Goal: Navigation & Orientation: Find specific page/section

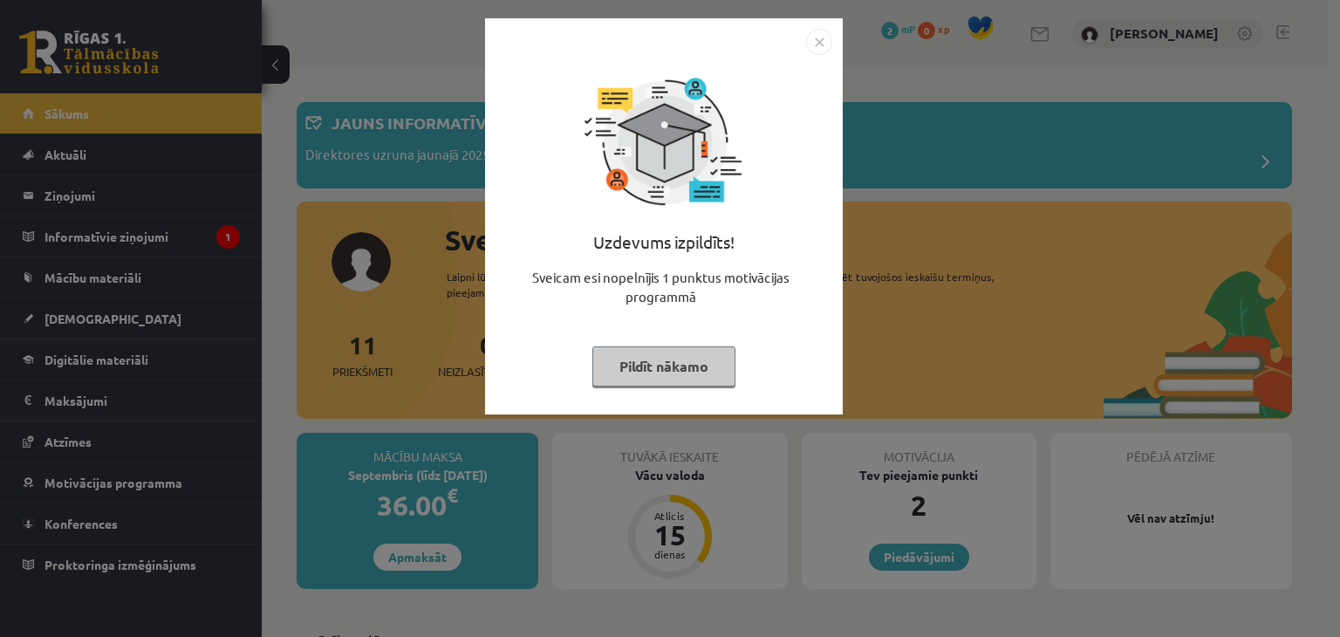
click at [824, 35] on img "Close" at bounding box center [819, 42] width 26 height 26
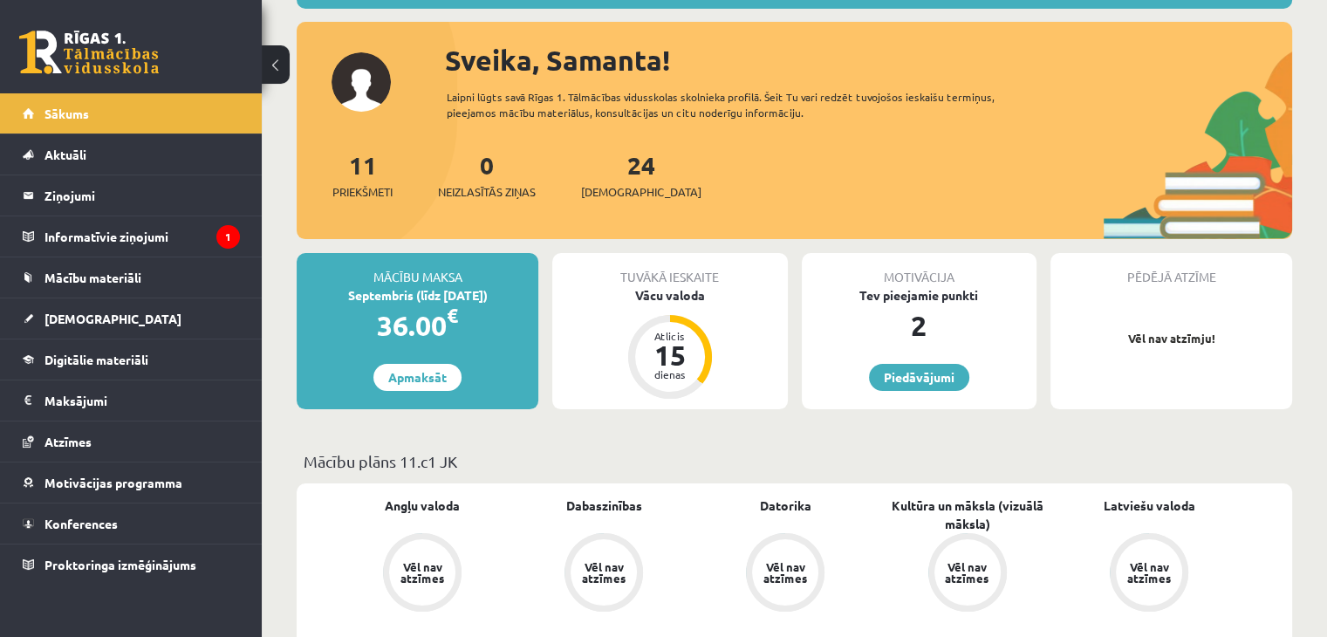
scroll to position [87, 0]
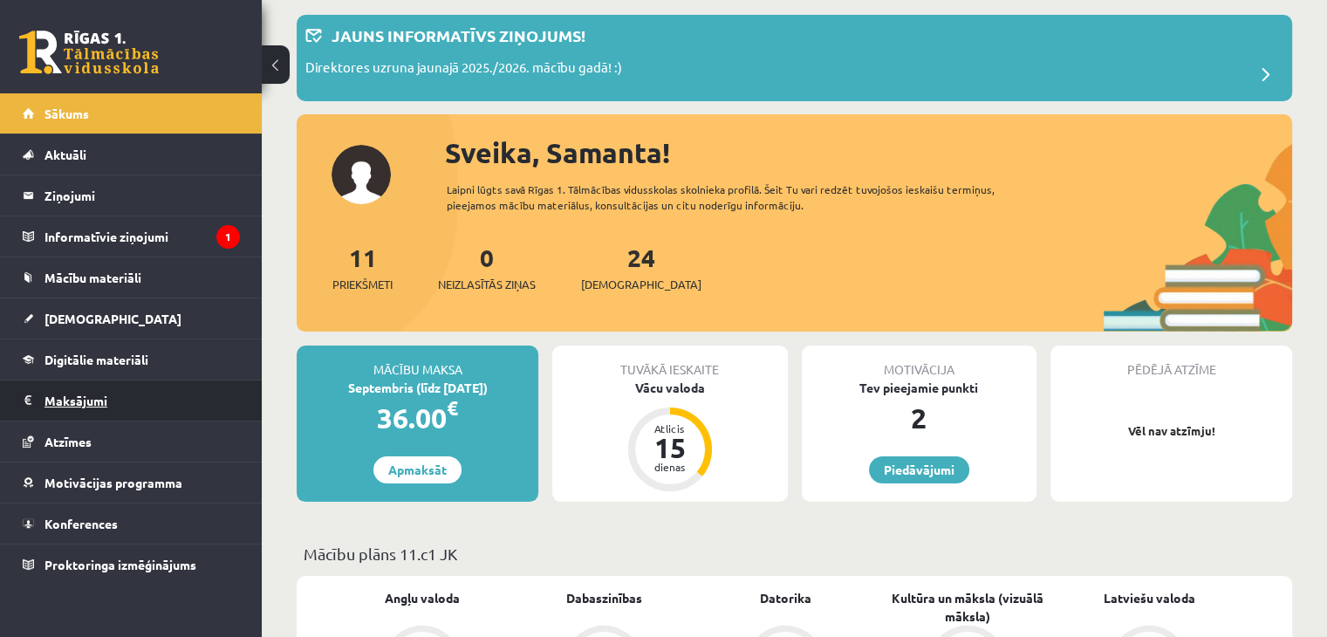
click at [131, 393] on legend "Maksājumi 0" at bounding box center [141, 400] width 195 height 40
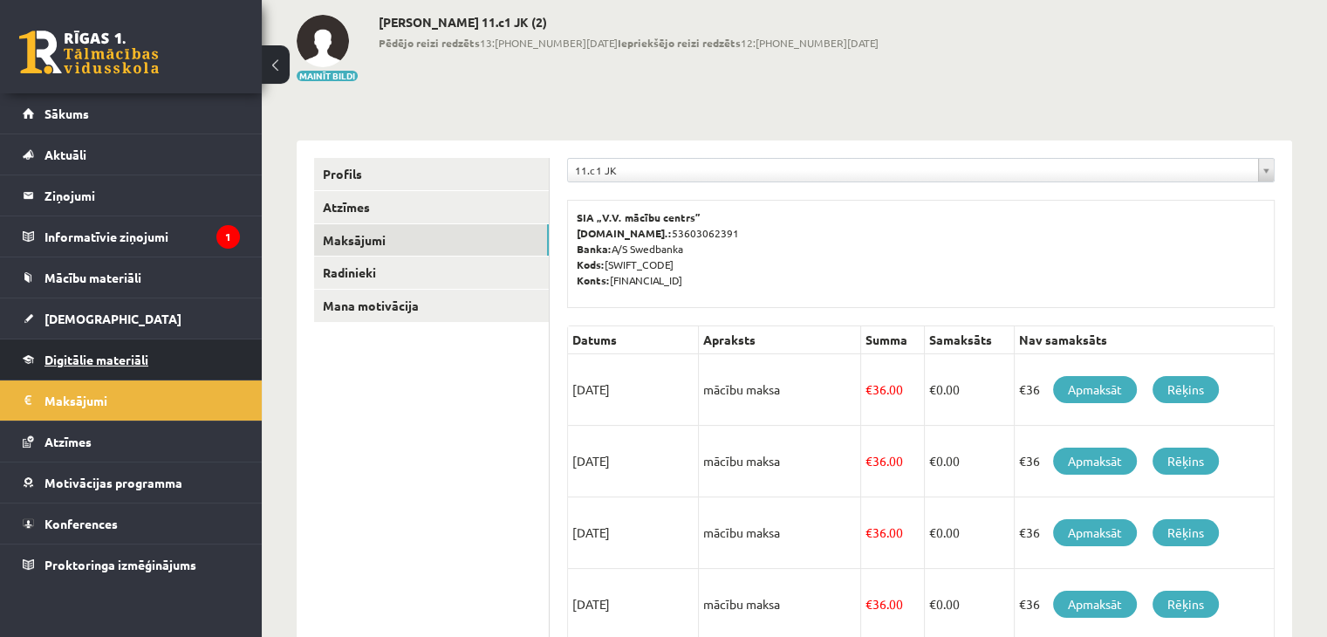
click at [132, 357] on span "Digitālie materiāli" at bounding box center [96, 360] width 104 height 16
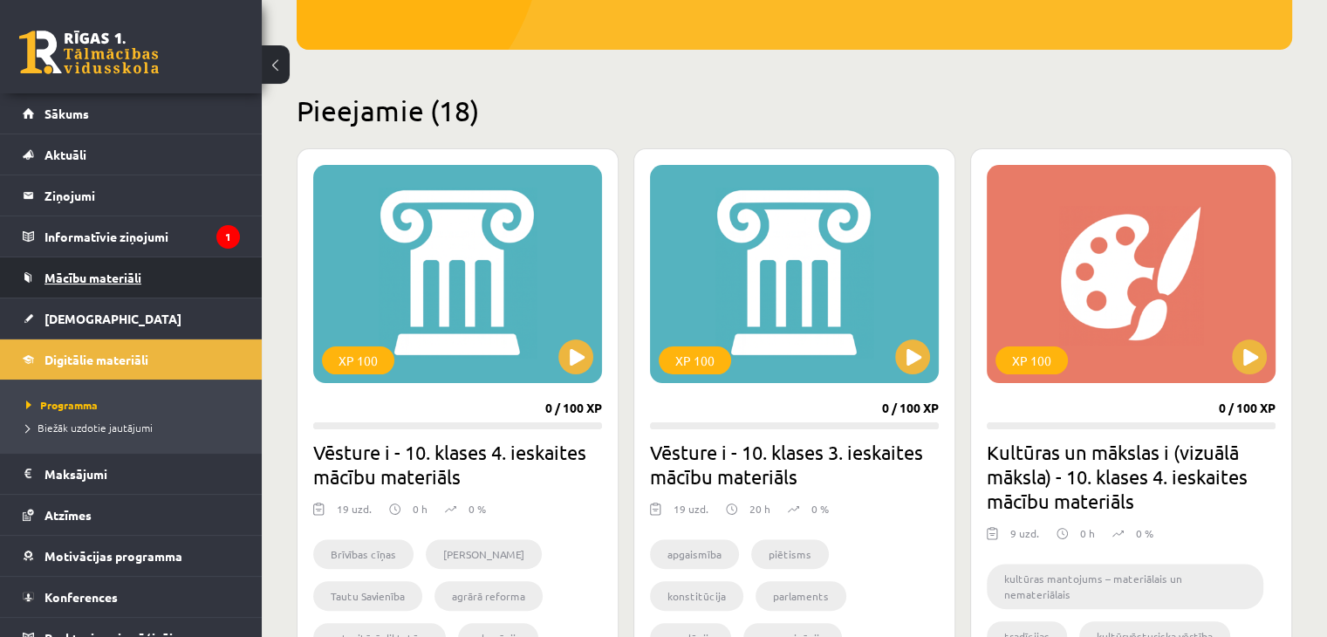
click at [133, 279] on span "Mācību materiāli" at bounding box center [92, 278] width 97 height 16
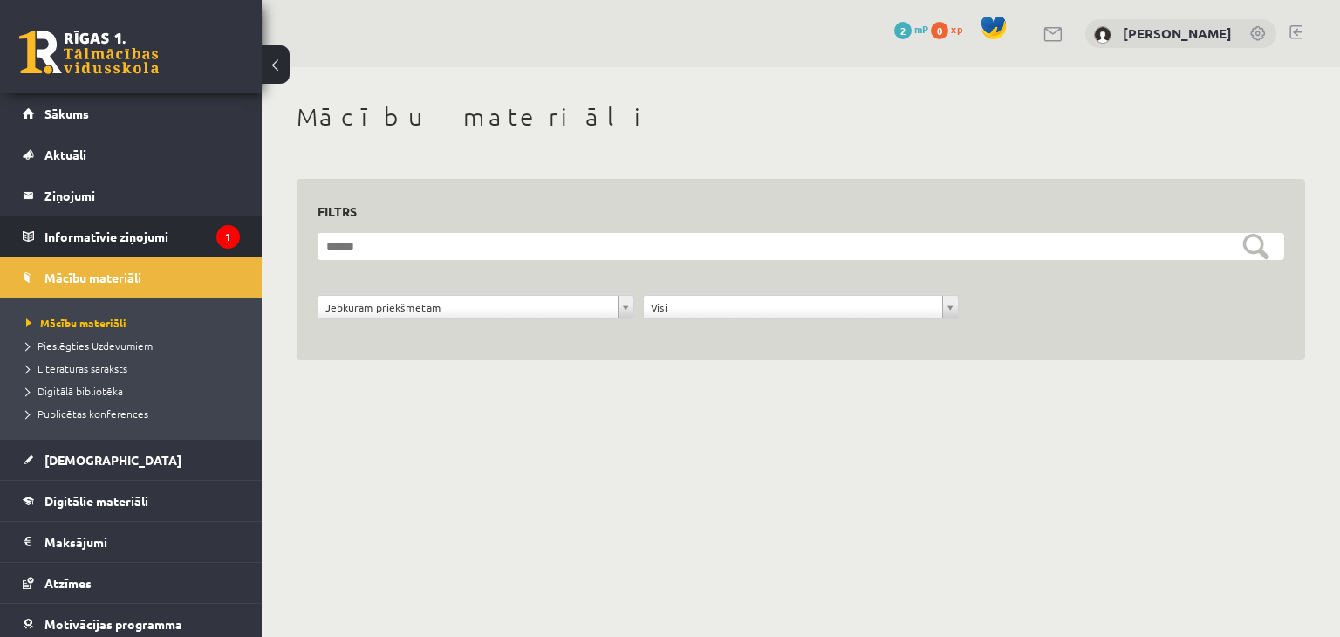
click at [159, 222] on legend "Informatīvie ziņojumi 1" at bounding box center [141, 236] width 195 height 40
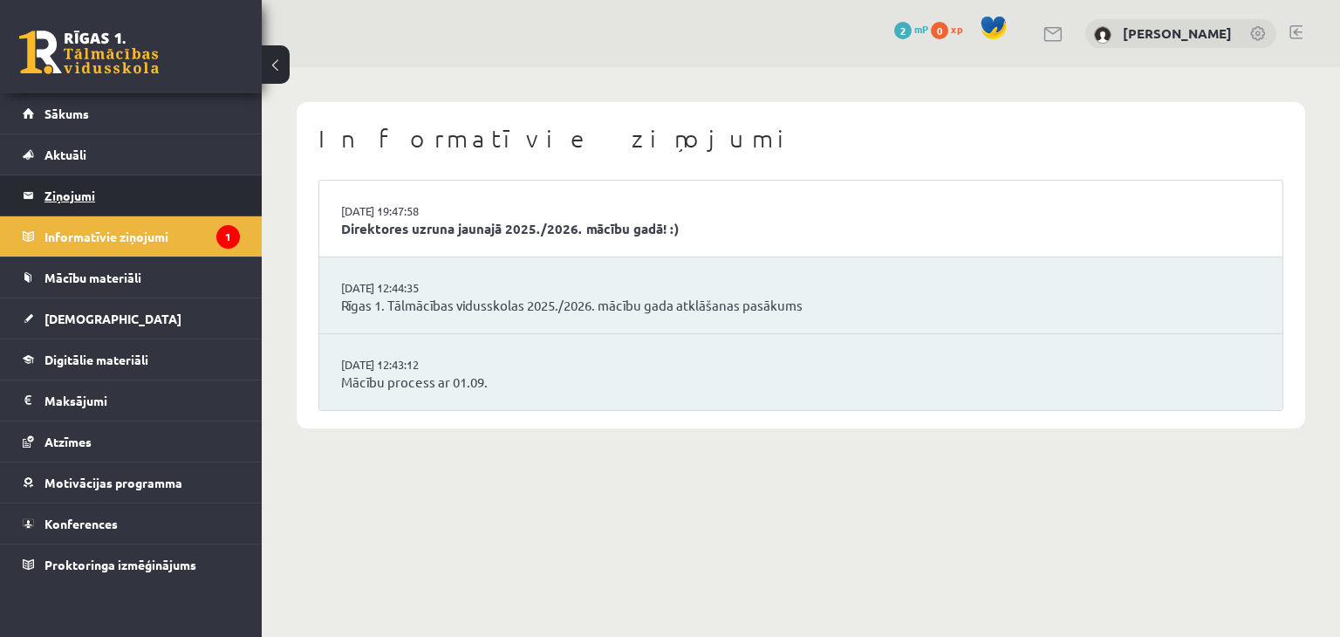
click at [219, 197] on legend "Ziņojumi 0" at bounding box center [141, 195] width 195 height 40
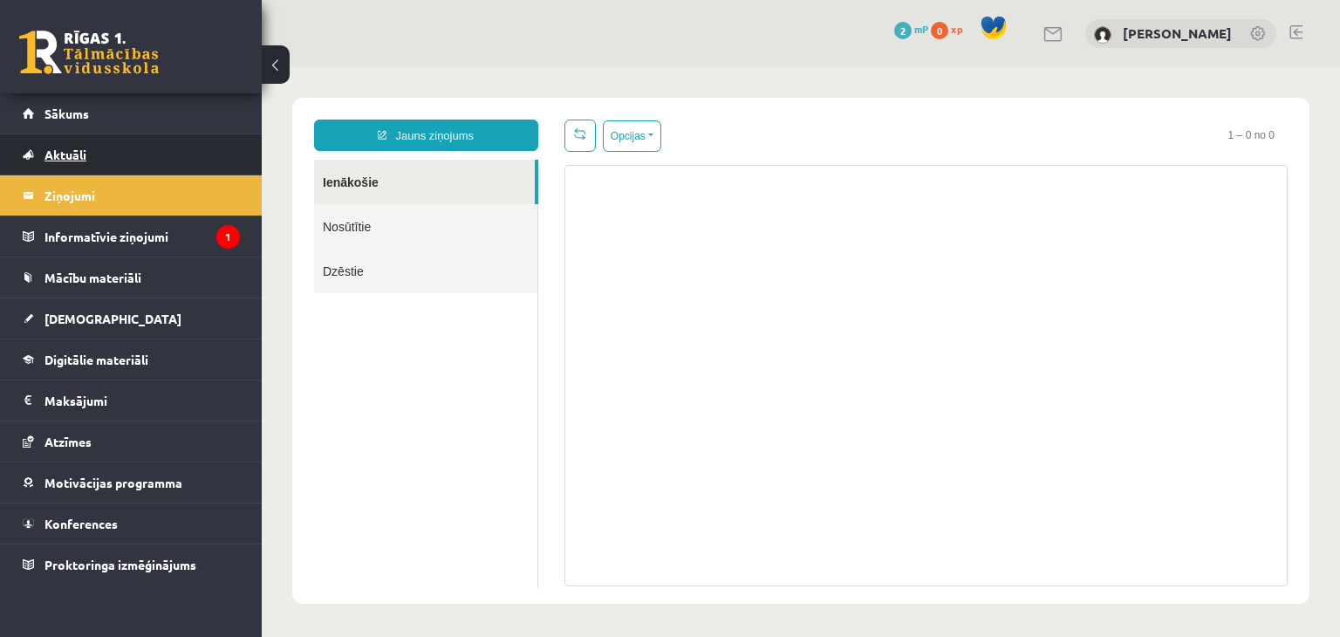
click at [174, 150] on link "Aktuāli" at bounding box center [131, 154] width 217 height 40
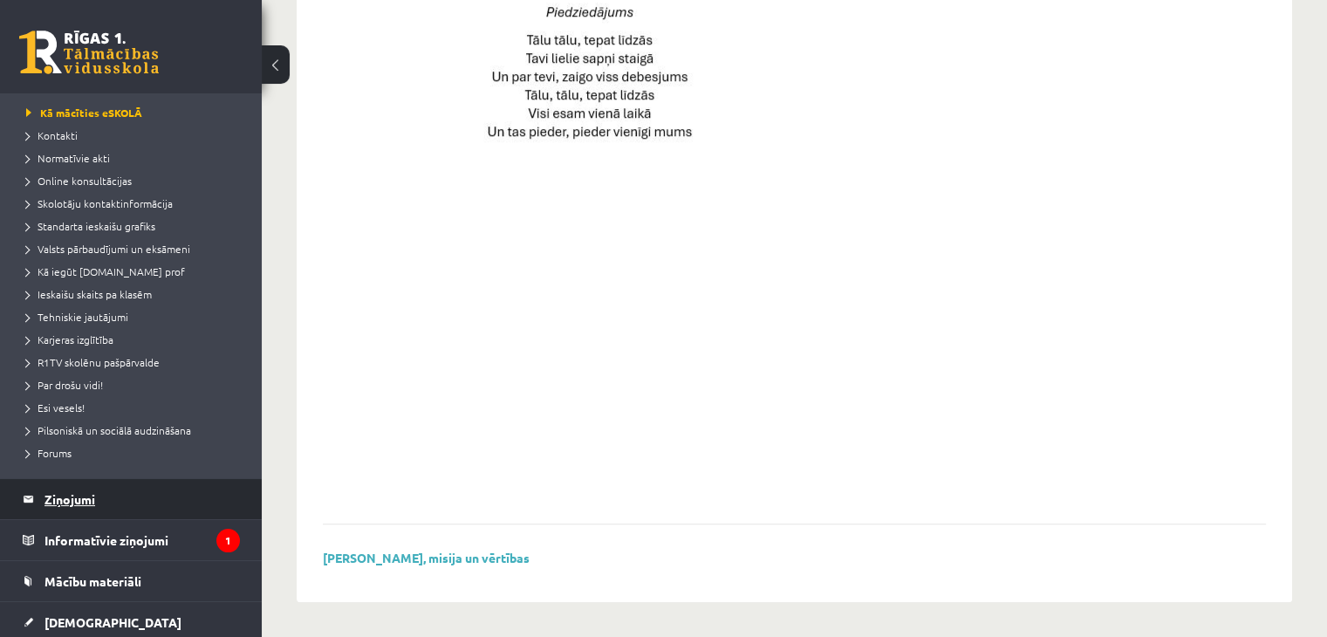
scroll to position [175, 0]
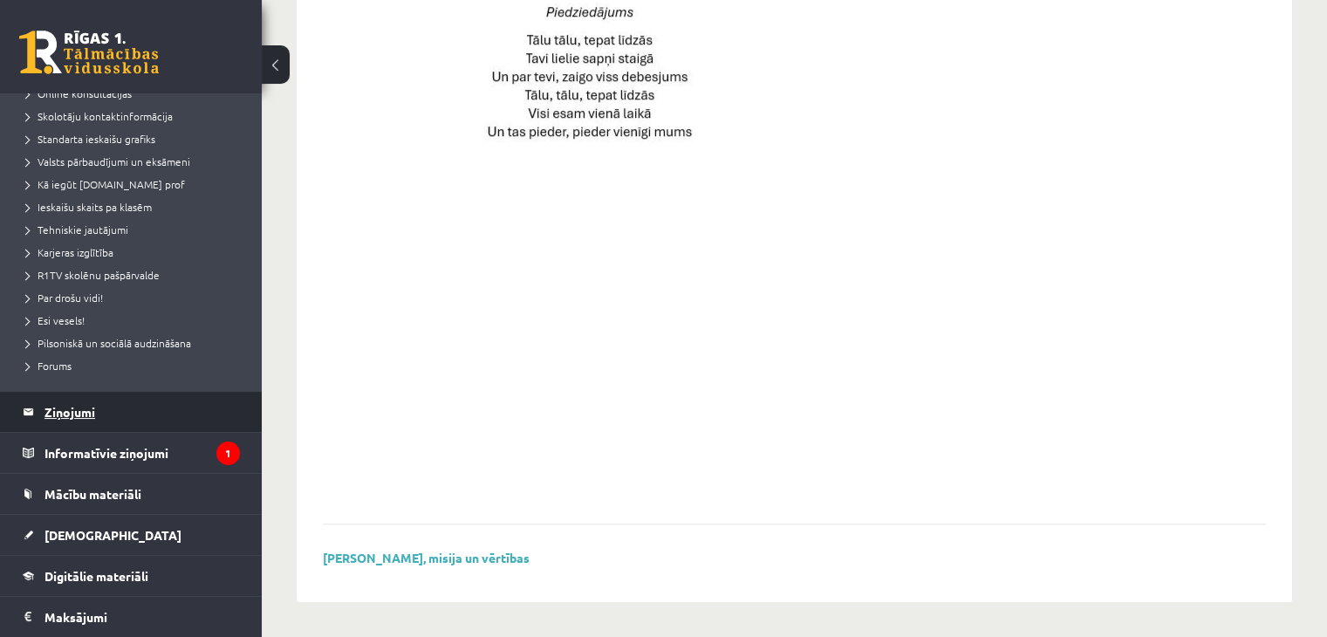
click at [119, 414] on legend "Ziņojumi 0" at bounding box center [141, 412] width 195 height 40
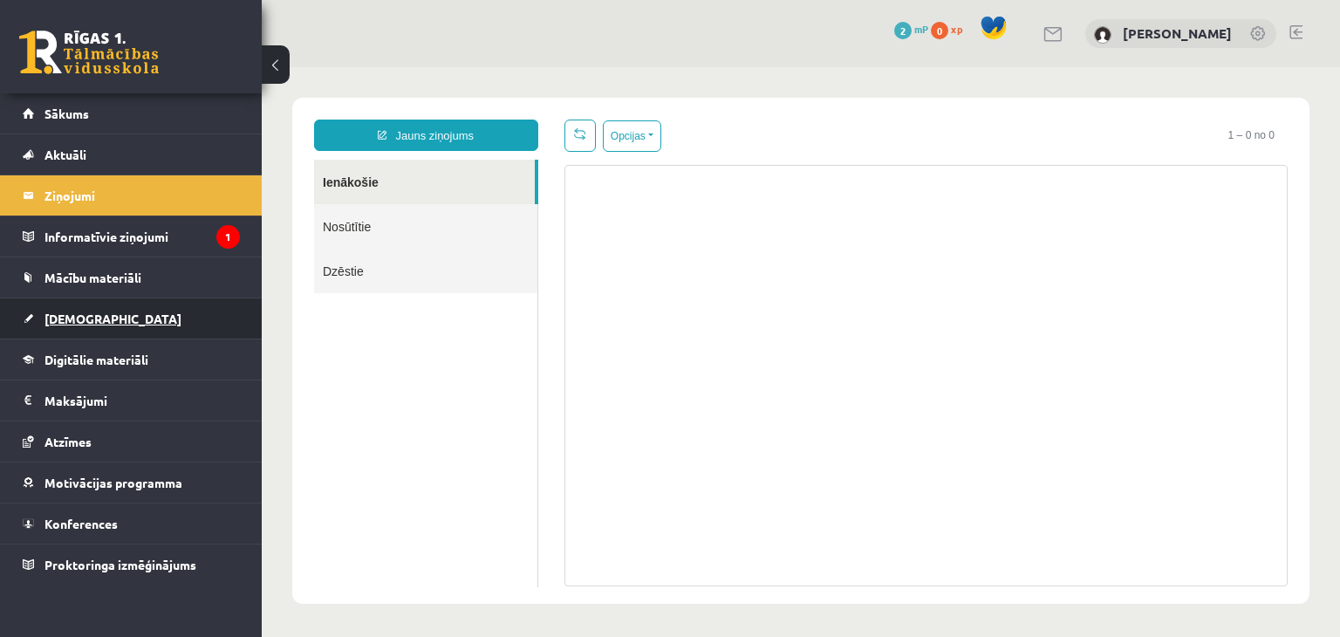
click at [135, 315] on link "[DEMOGRAPHIC_DATA]" at bounding box center [131, 318] width 217 height 40
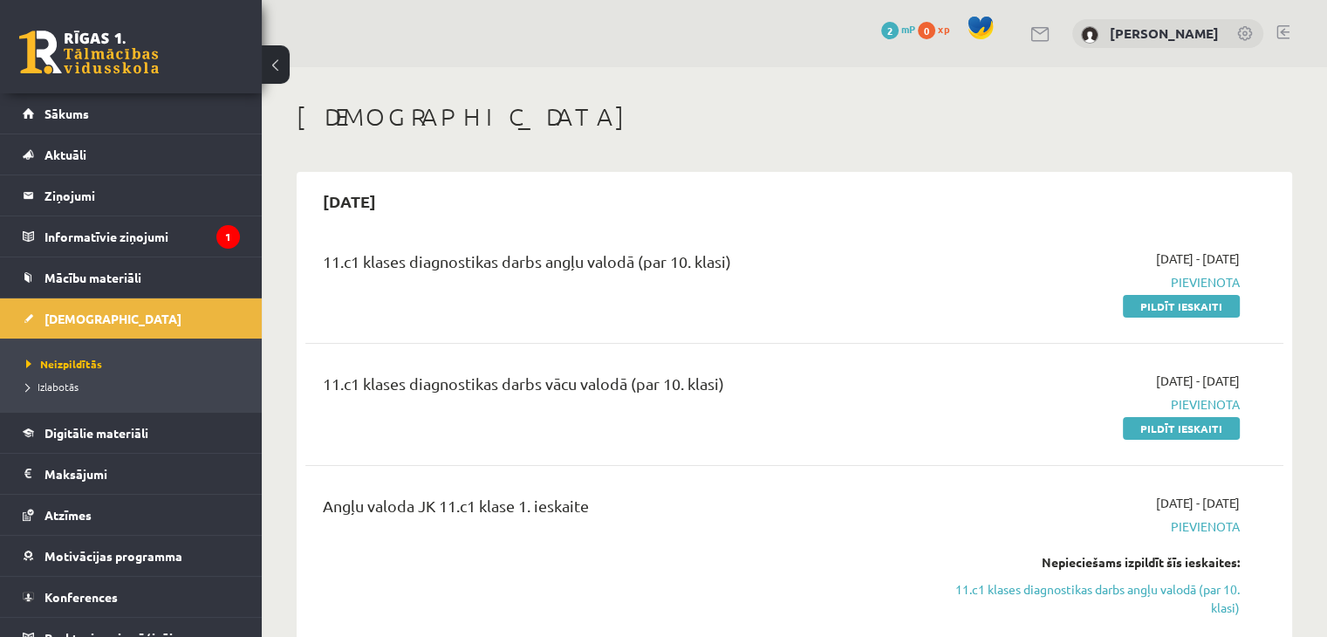
drag, startPoint x: 751, startPoint y: 263, endPoint x: 715, endPoint y: 259, distance: 35.9
click at [715, 259] on div "11.c1 klases diagnostikas darbs angļu valodā (par 10. klasi)" at bounding box center [624, 266] width 603 height 32
click at [318, 277] on div "11.c1 klases diagnostikas darbs angļu valodā (par 10. klasi)" at bounding box center [624, 282] width 629 height 65
click at [135, 271] on span "Mācību materiāli" at bounding box center [92, 278] width 97 height 16
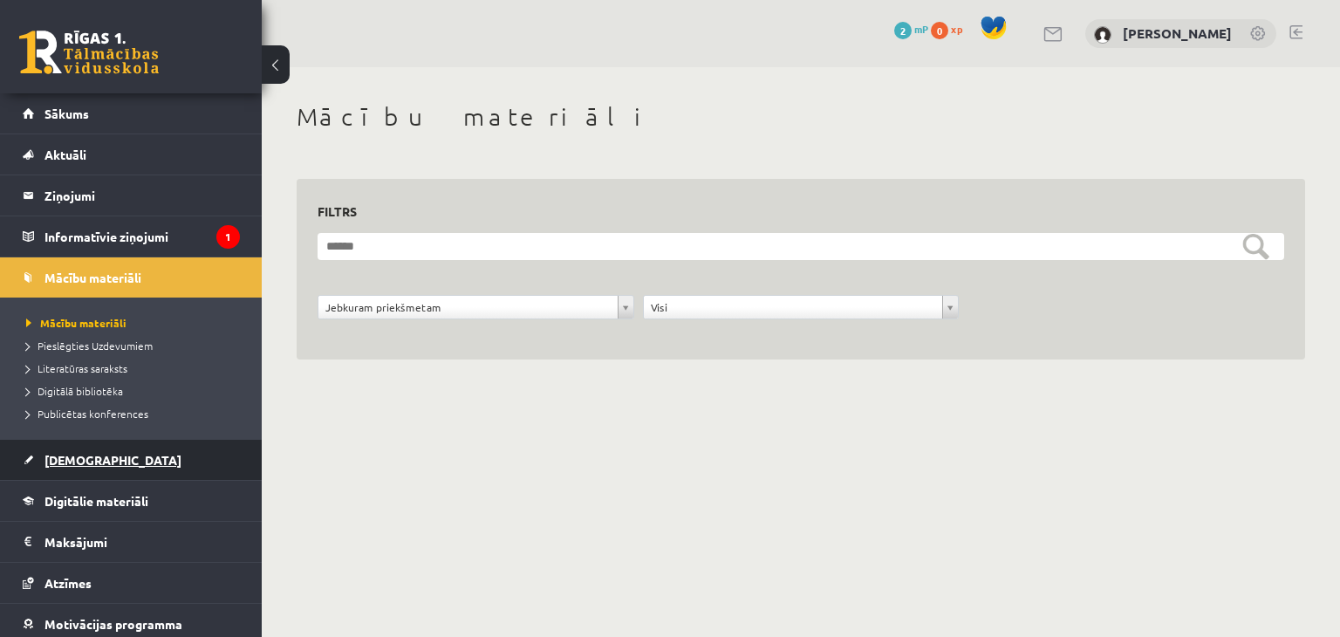
click at [90, 465] on link "[DEMOGRAPHIC_DATA]" at bounding box center [131, 460] width 217 height 40
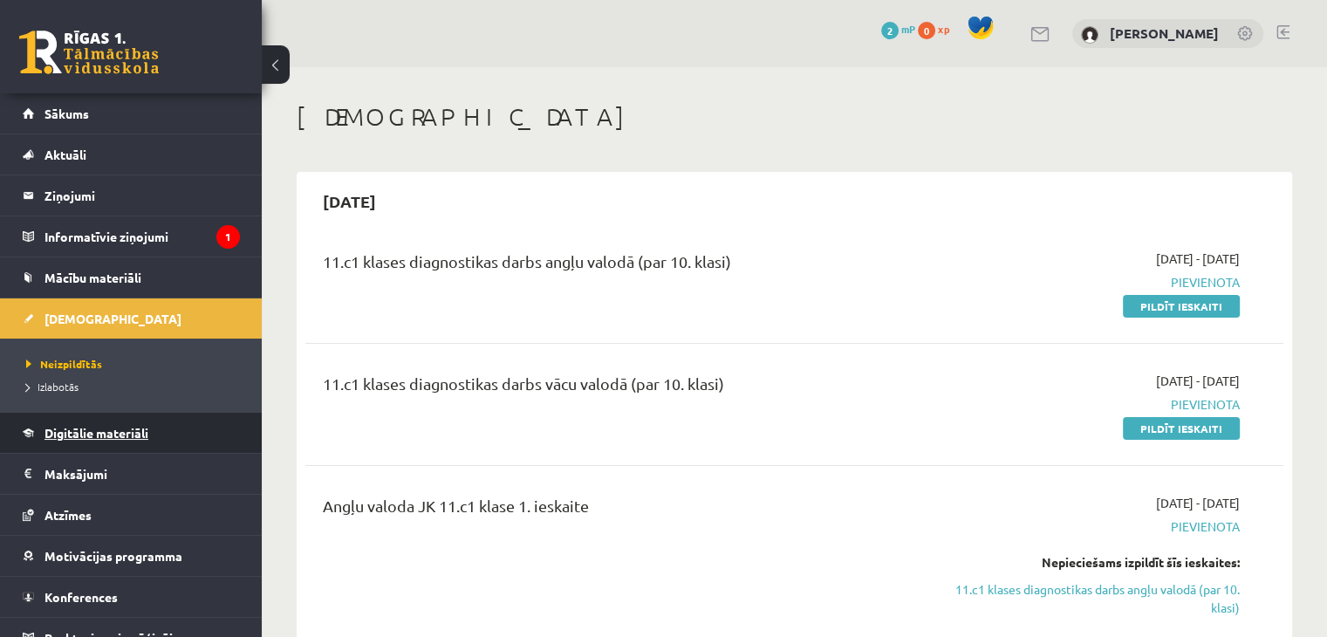
click at [92, 434] on span "Digitālie materiāli" at bounding box center [96, 433] width 104 height 16
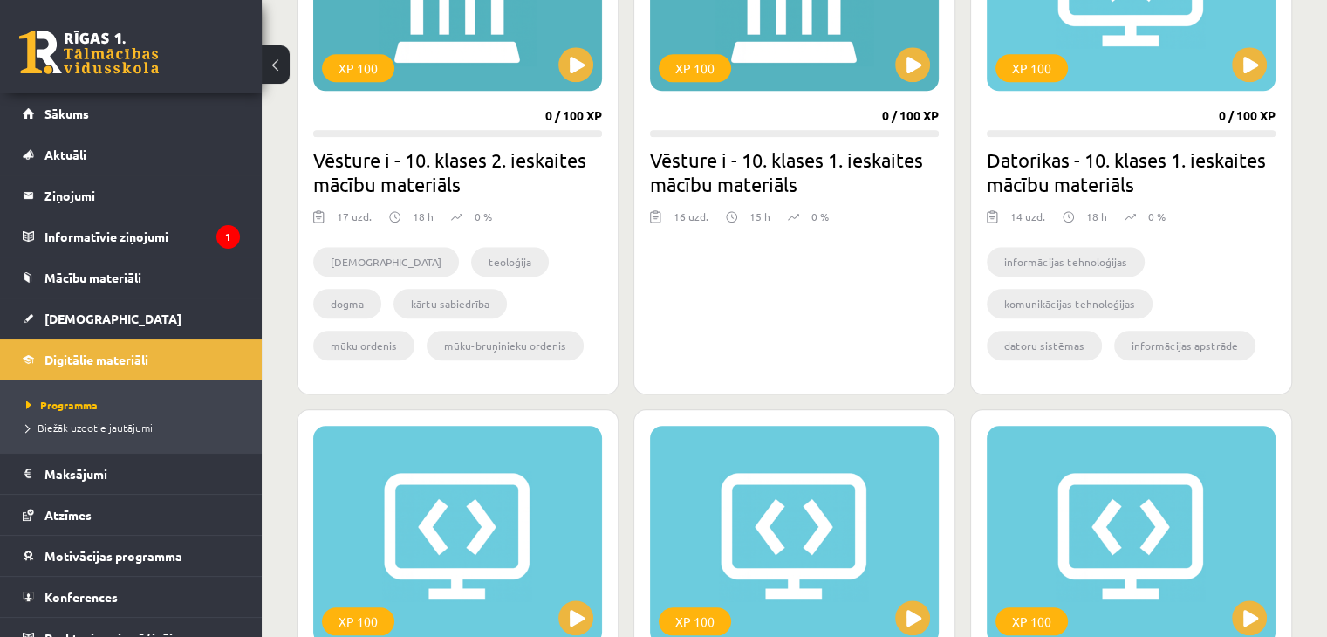
scroll to position [1745, 0]
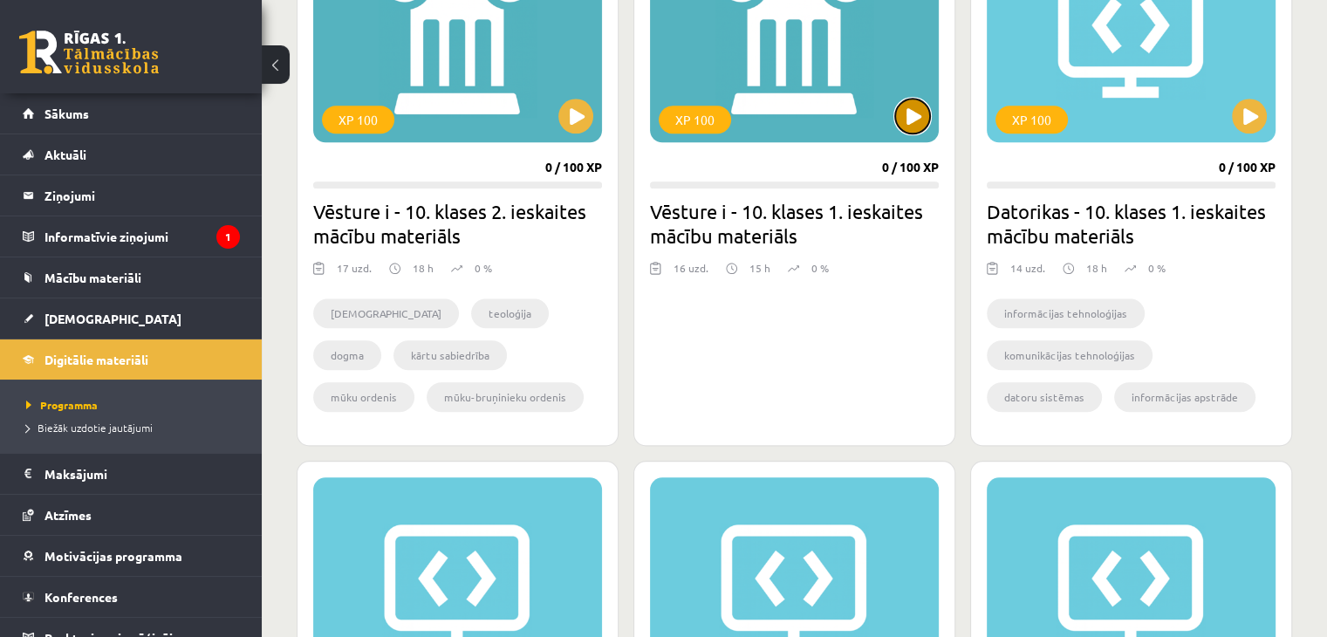
click at [914, 106] on button at bounding box center [912, 116] width 35 height 35
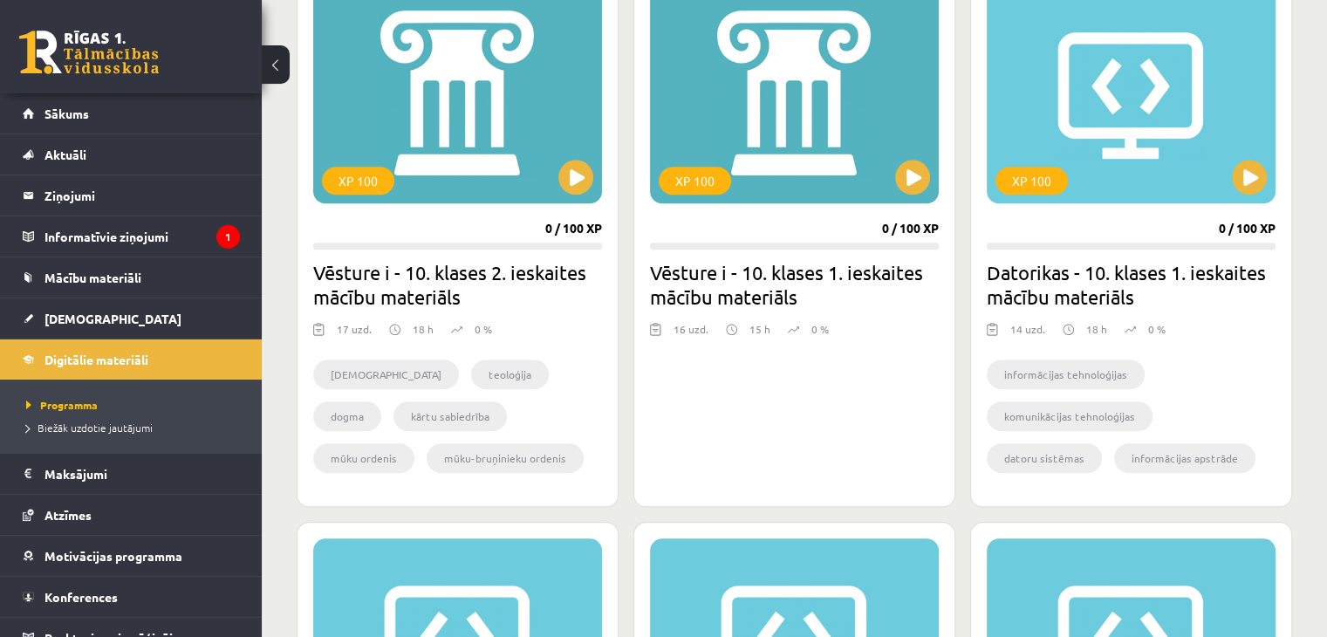
scroll to position [1658, 0]
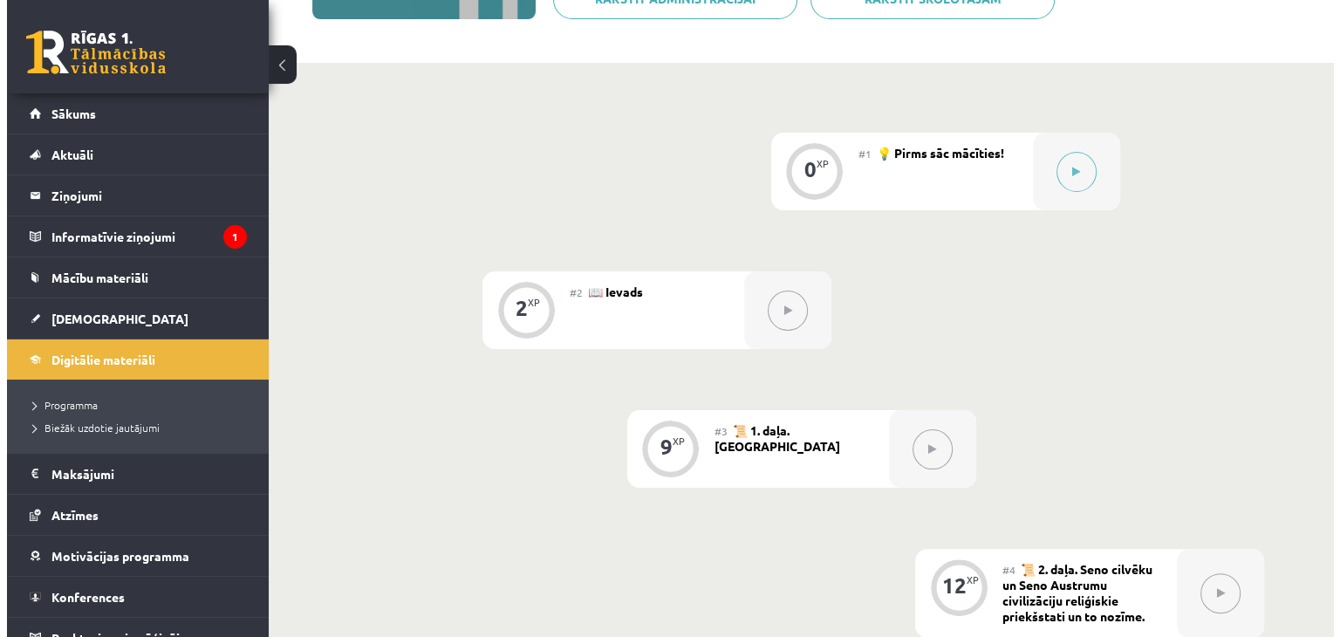
scroll to position [349, 0]
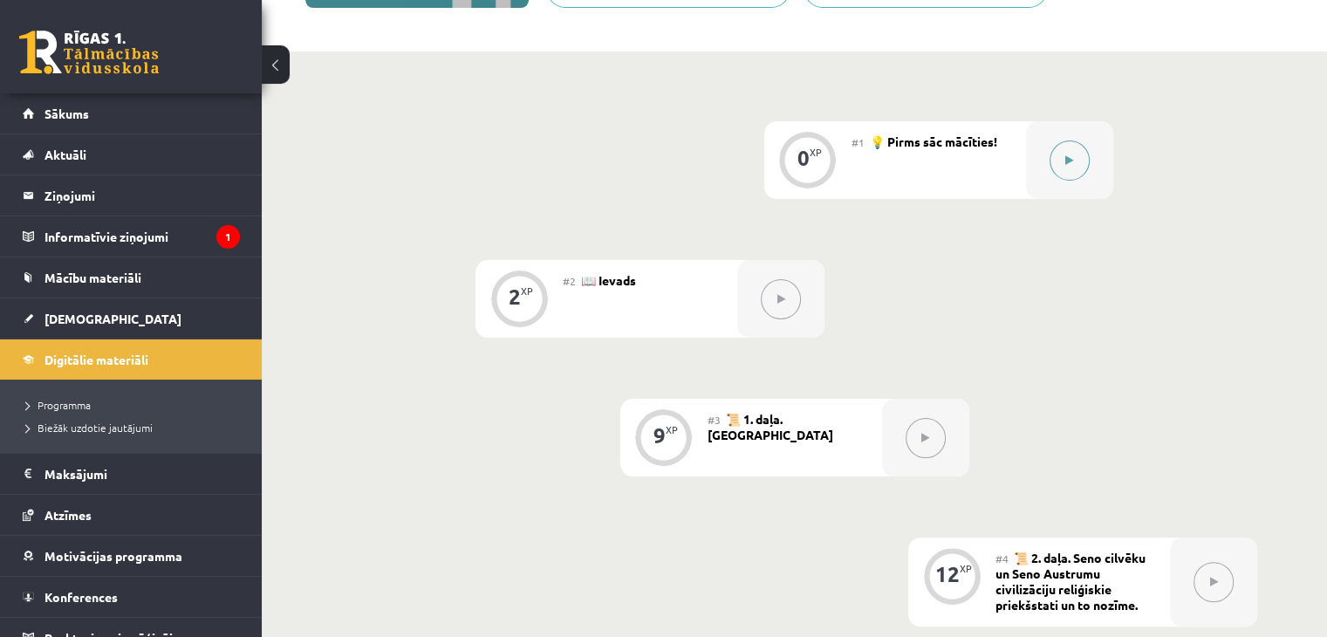
click at [1078, 159] on button at bounding box center [1070, 160] width 40 height 40
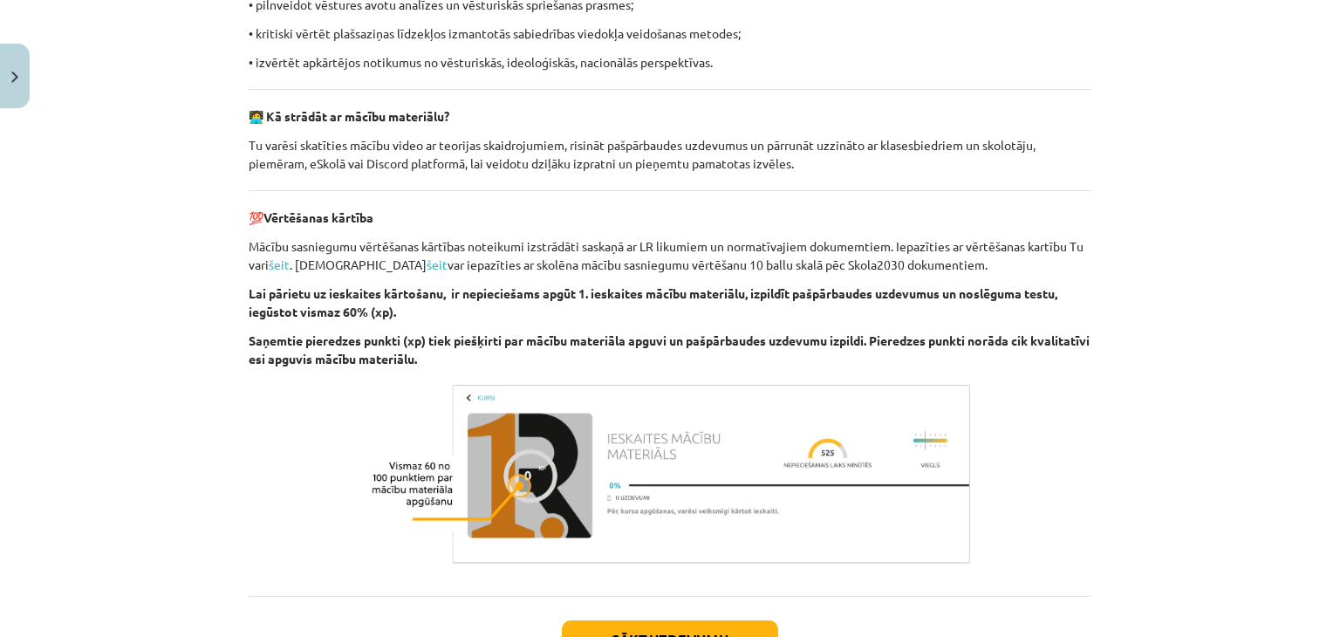
scroll to position [1241, 0]
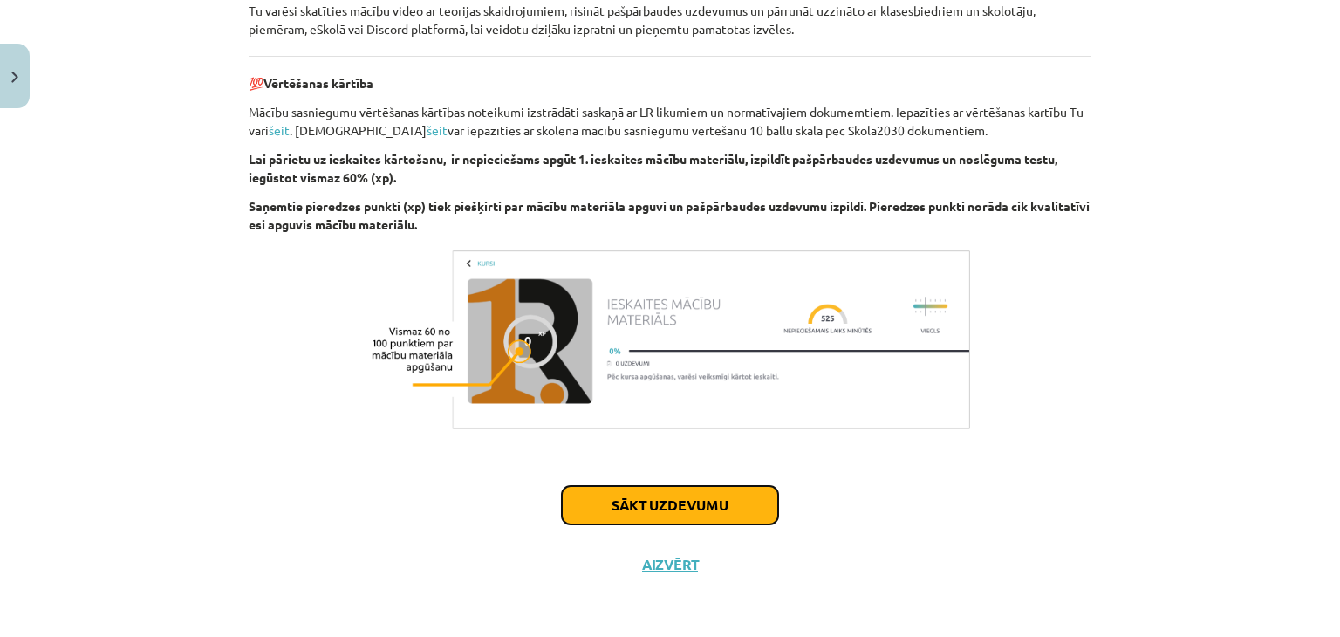
click at [646, 500] on button "Sākt uzdevumu" at bounding box center [670, 505] width 216 height 38
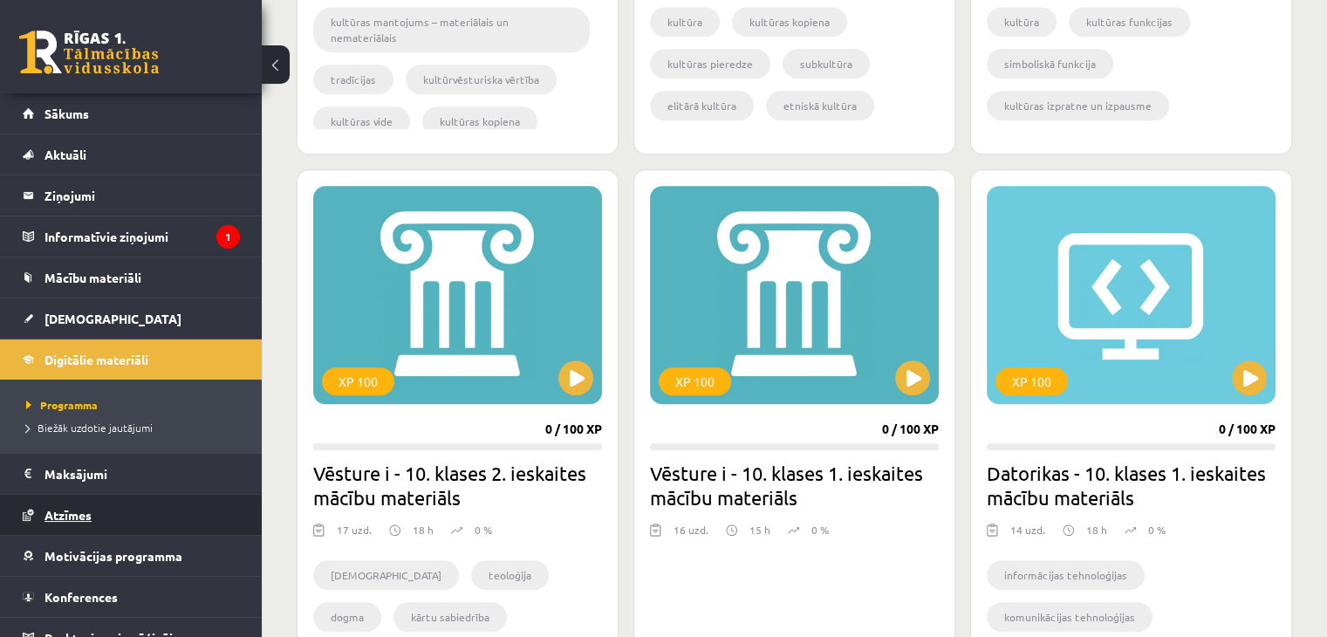
scroll to position [19, 0]
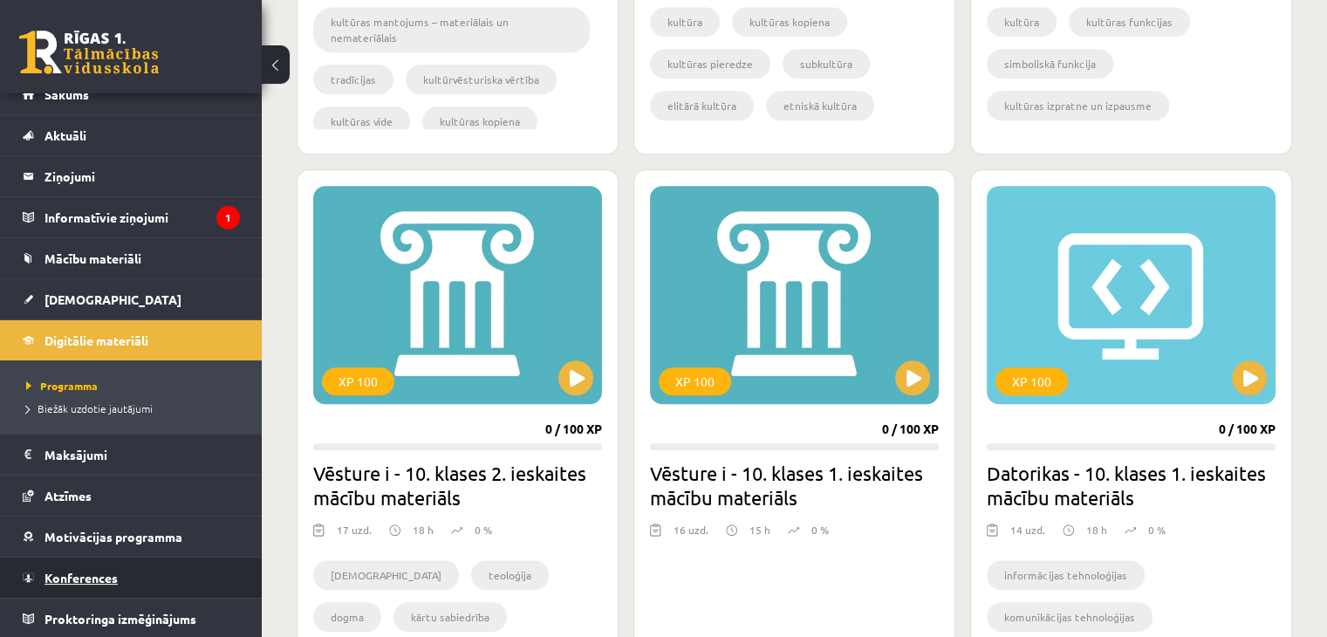
click at [185, 573] on link "Konferences" at bounding box center [131, 578] width 217 height 40
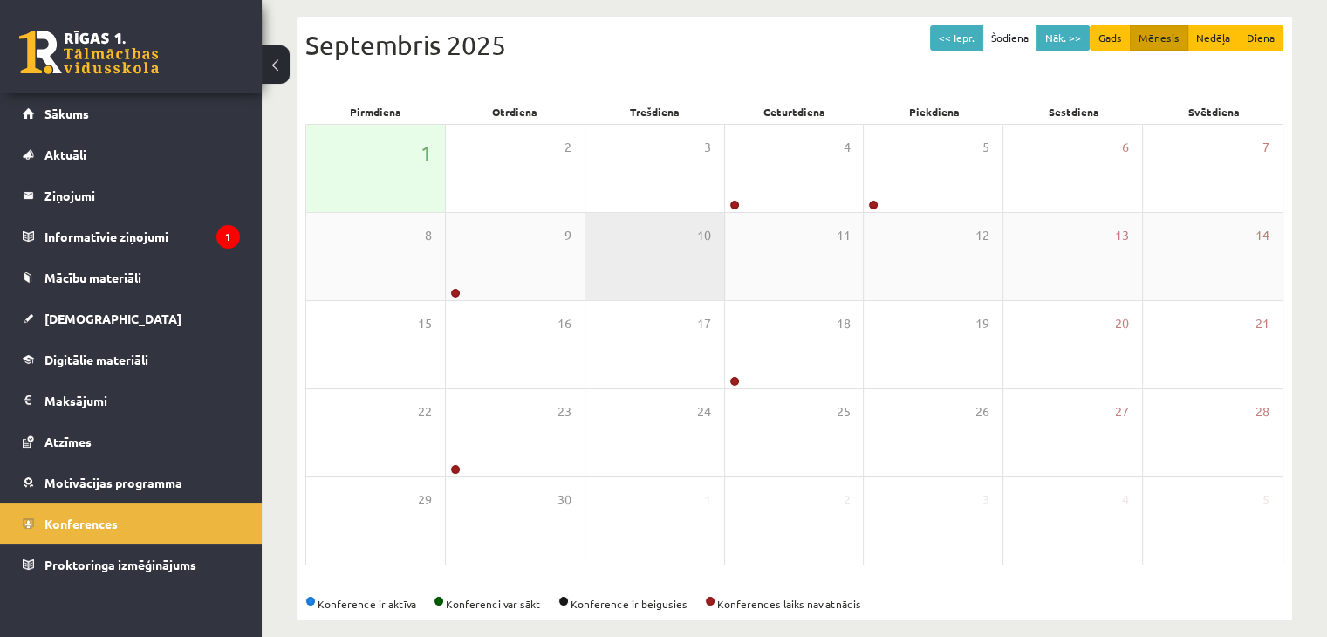
scroll to position [195, 0]
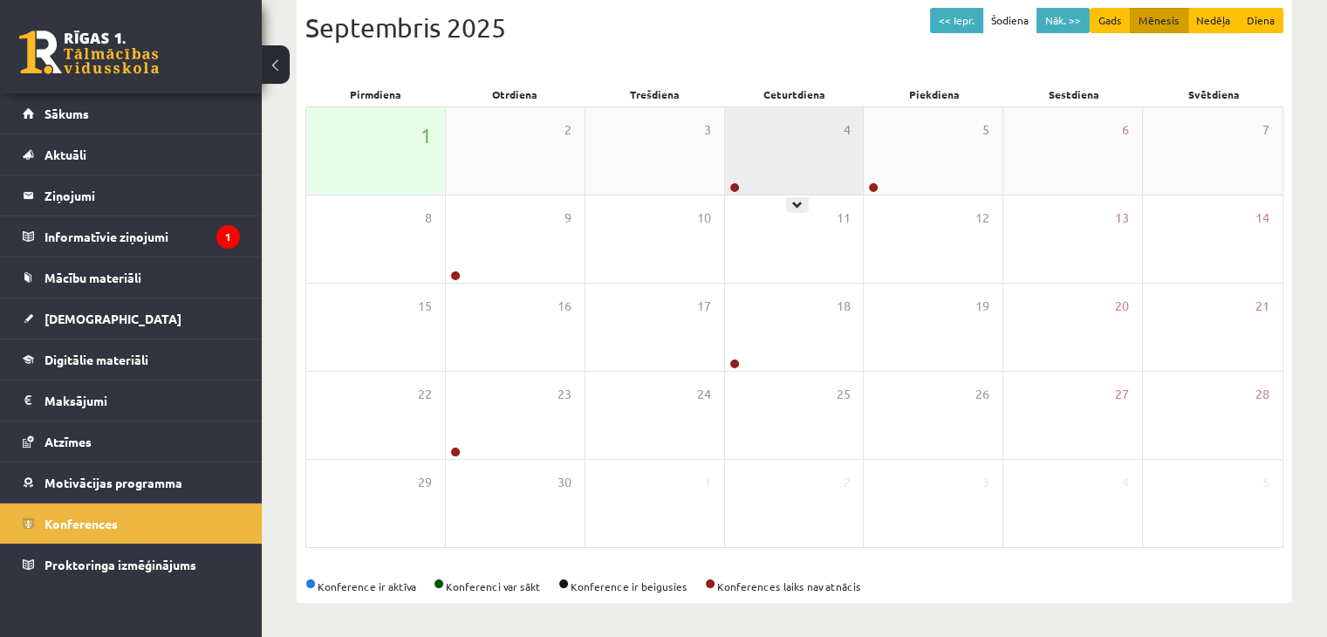
click at [768, 165] on div "4" at bounding box center [794, 150] width 139 height 87
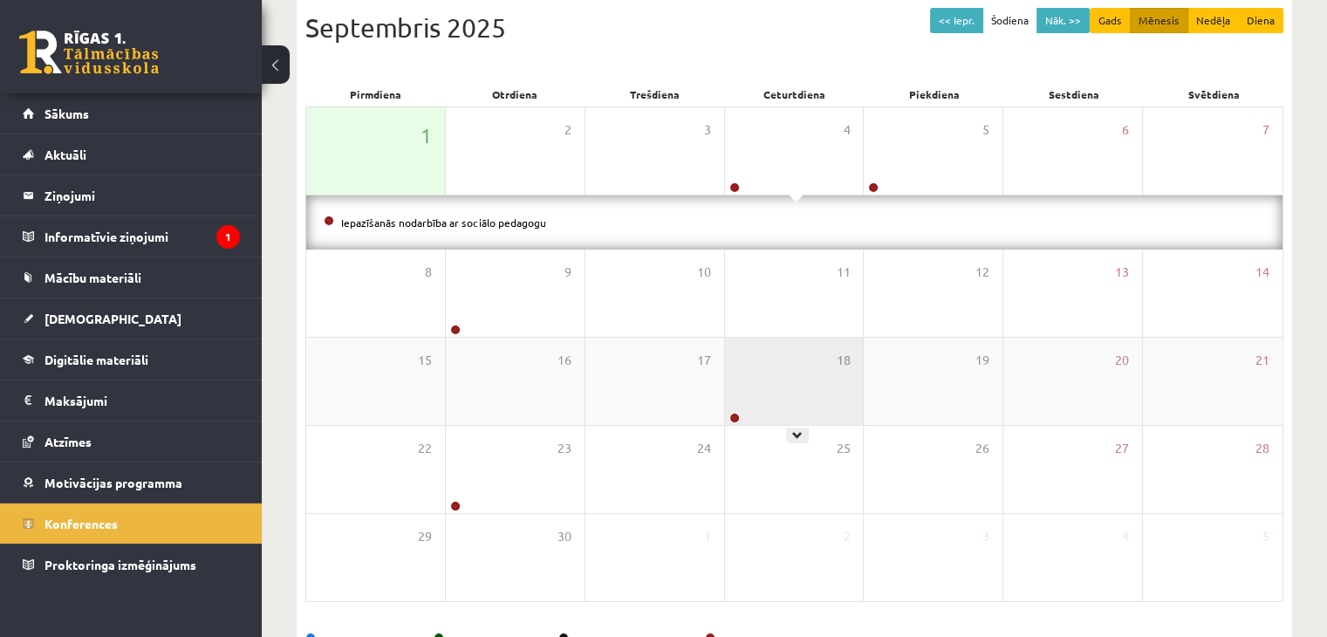
click at [745, 409] on div "18" at bounding box center [794, 381] width 139 height 87
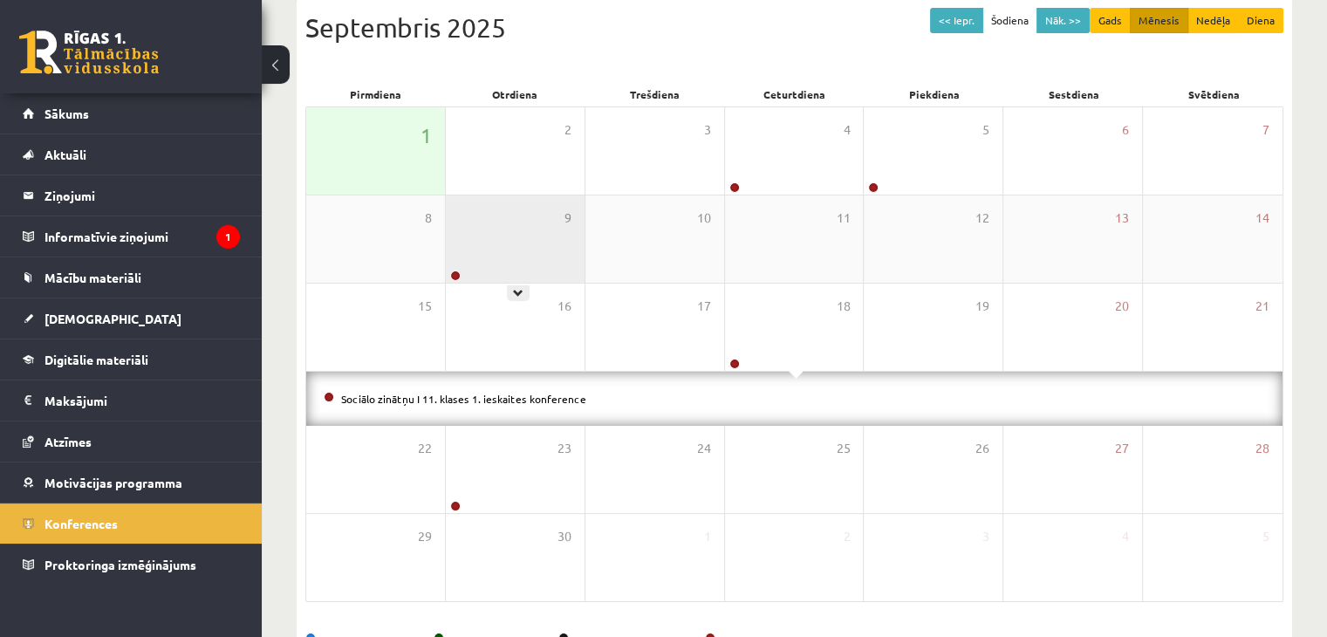
click at [520, 269] on div "9" at bounding box center [515, 238] width 139 height 87
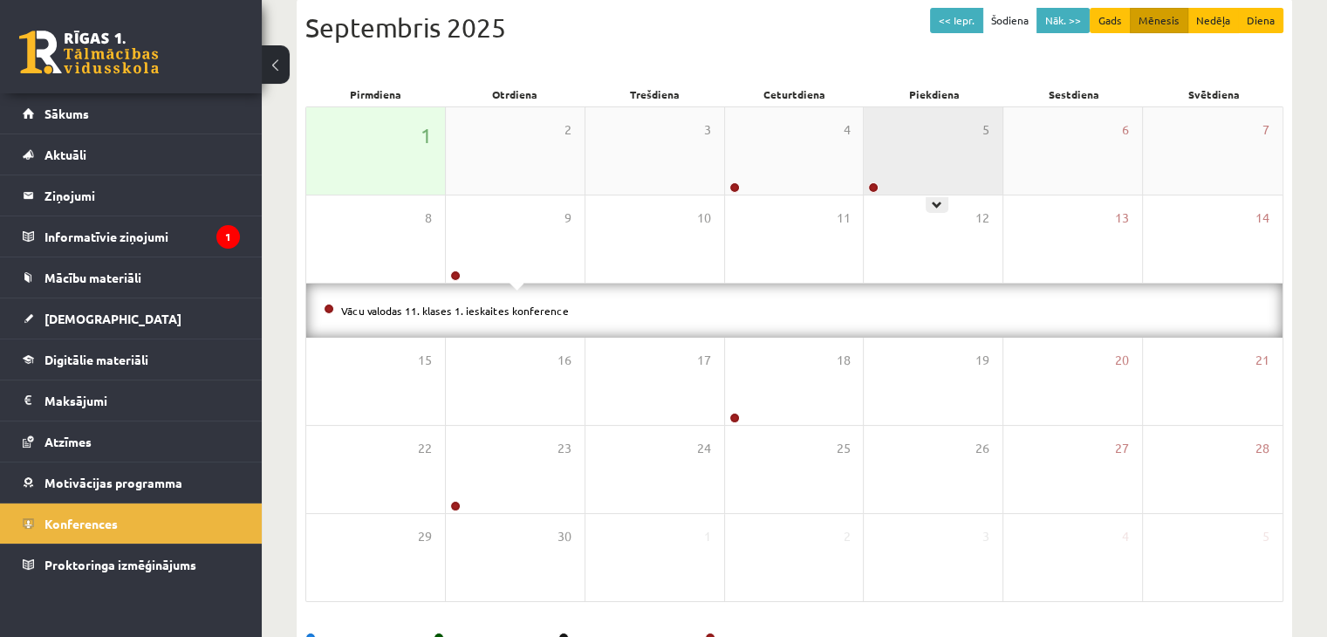
click at [978, 158] on div "5" at bounding box center [933, 150] width 139 height 87
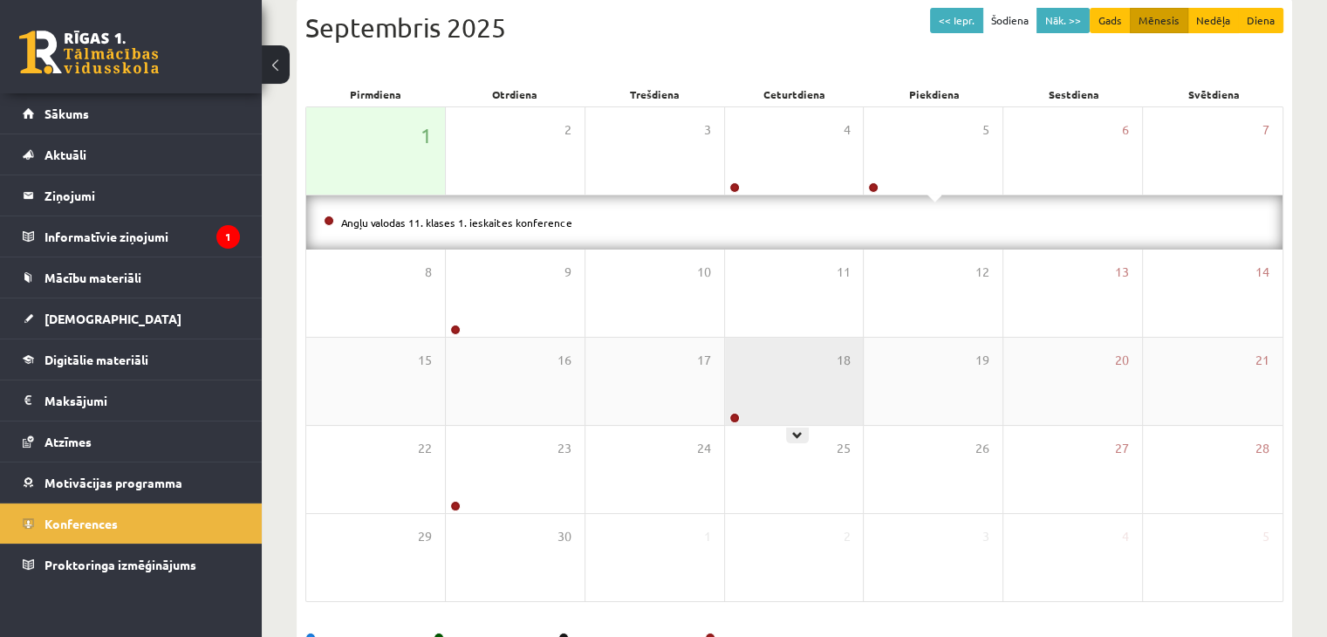
click at [776, 374] on div "18" at bounding box center [794, 381] width 139 height 87
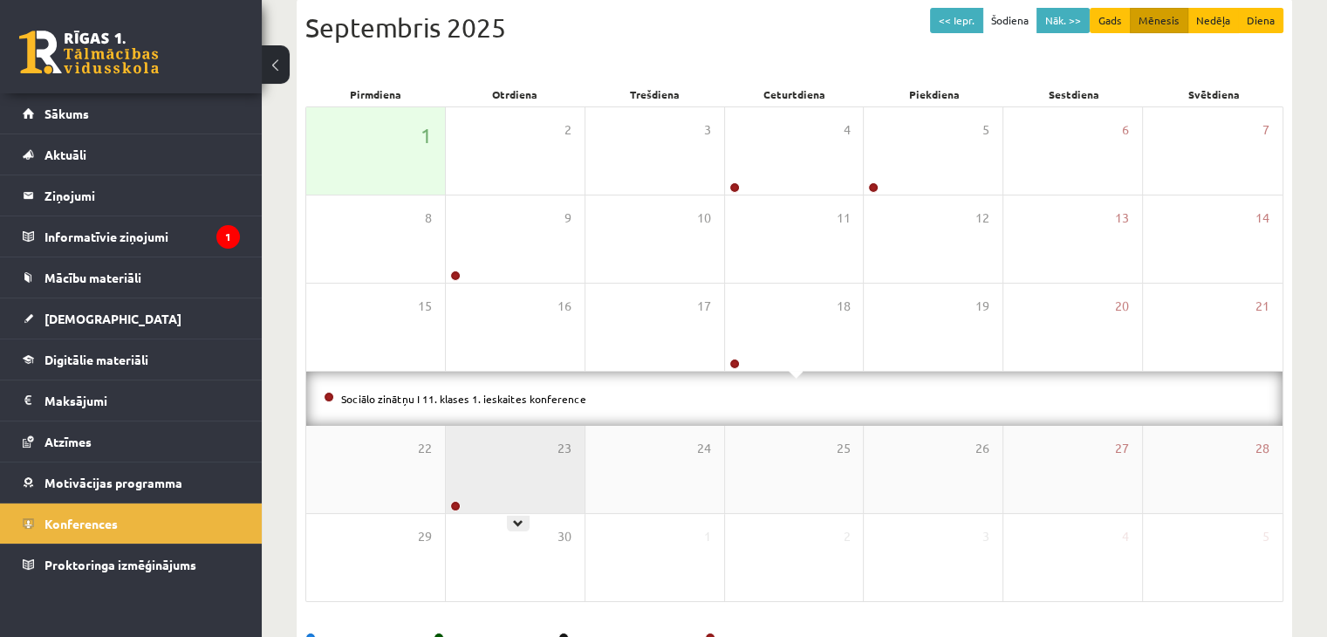
click at [461, 490] on div "23" at bounding box center [515, 469] width 139 height 87
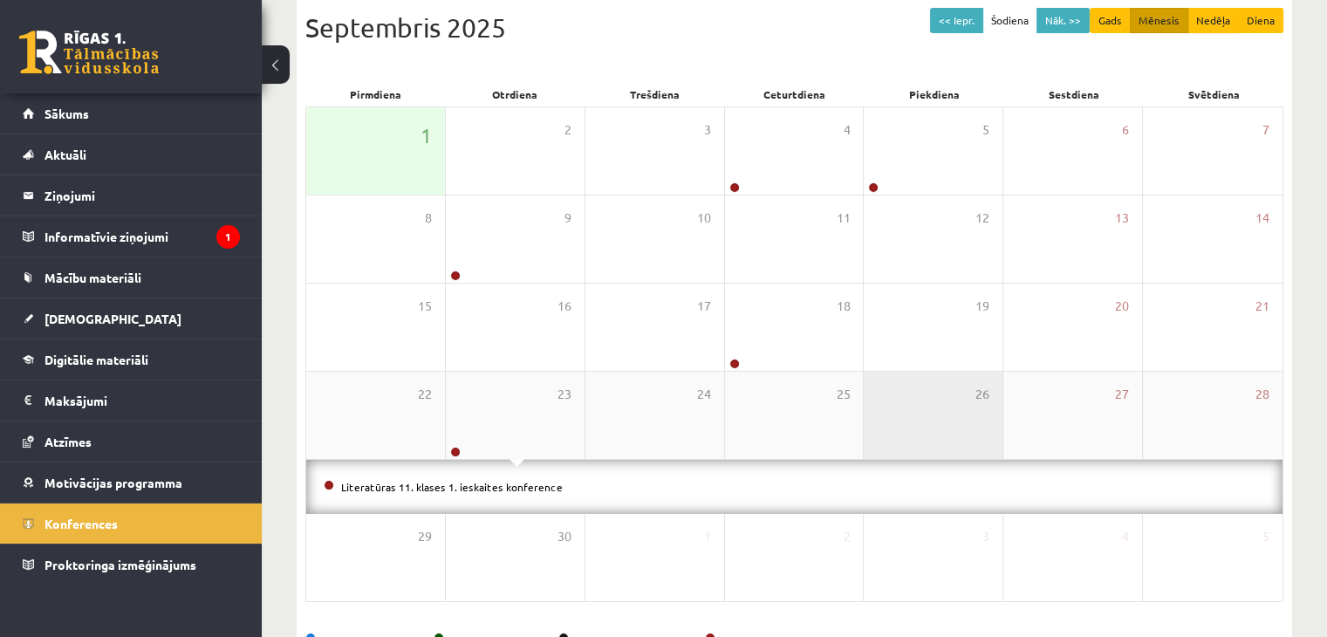
scroll to position [250, 0]
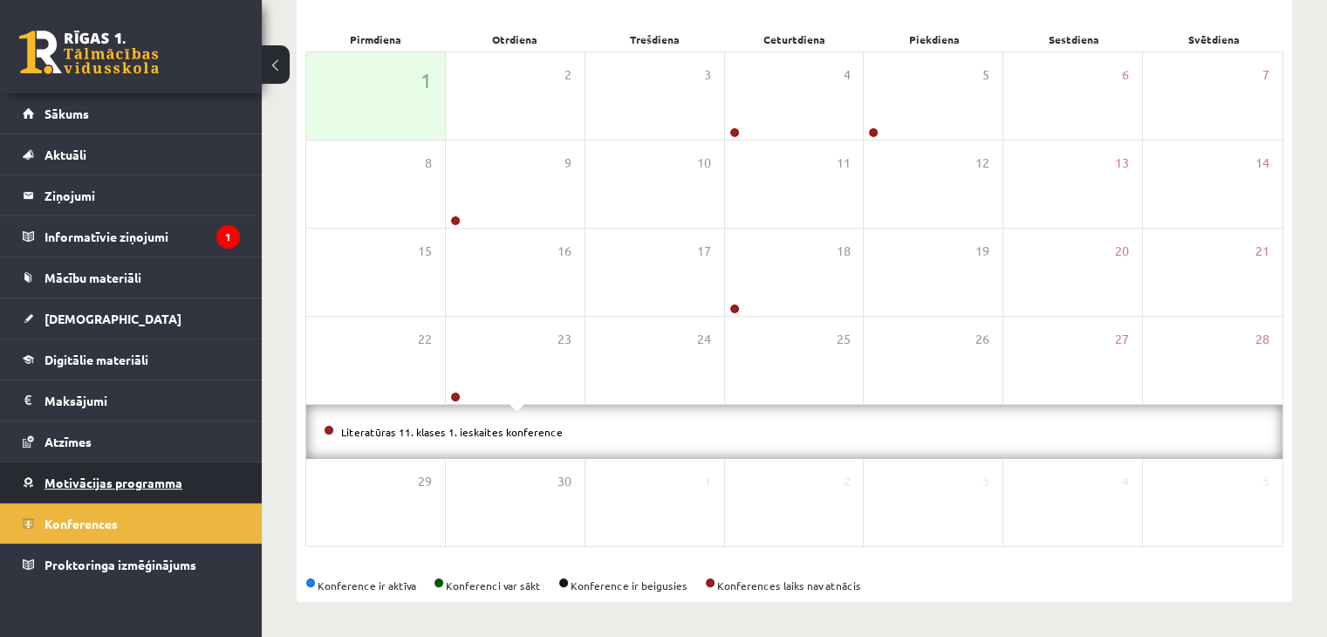
click at [99, 475] on span "Motivācijas programma" at bounding box center [113, 483] width 138 height 16
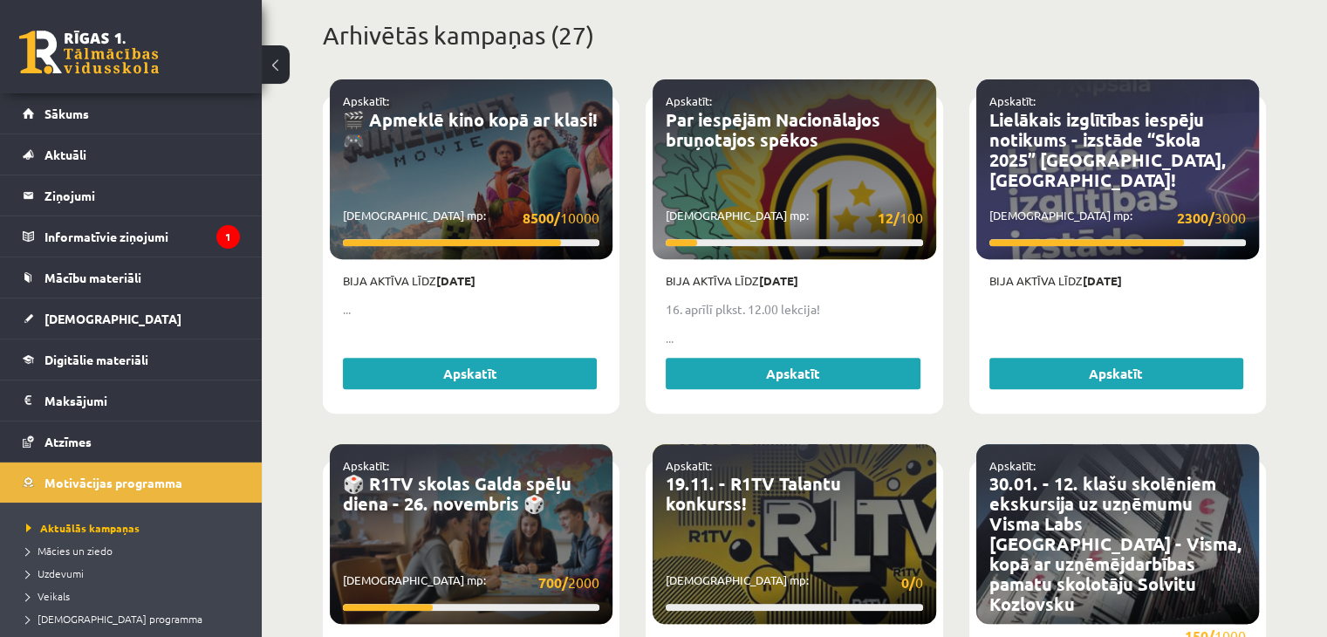
scroll to position [719, 0]
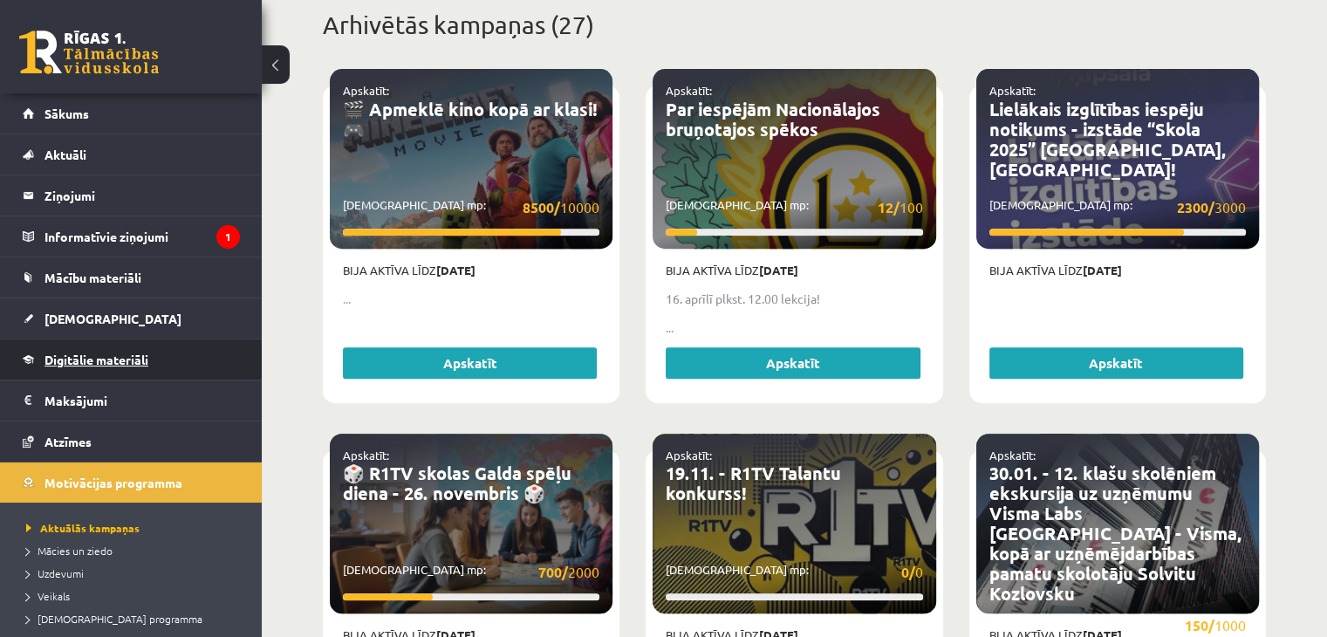
click at [120, 355] on span "Digitālie materiāli" at bounding box center [96, 360] width 104 height 16
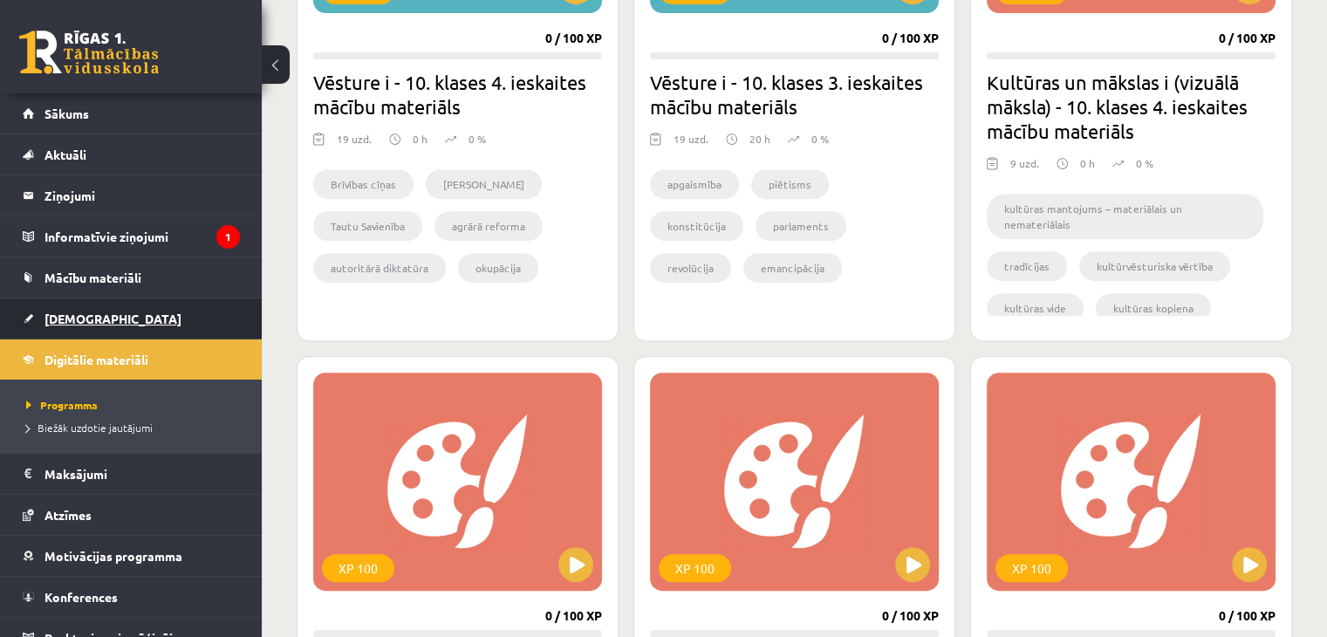
click at [110, 311] on link "[DEMOGRAPHIC_DATA]" at bounding box center [131, 318] width 217 height 40
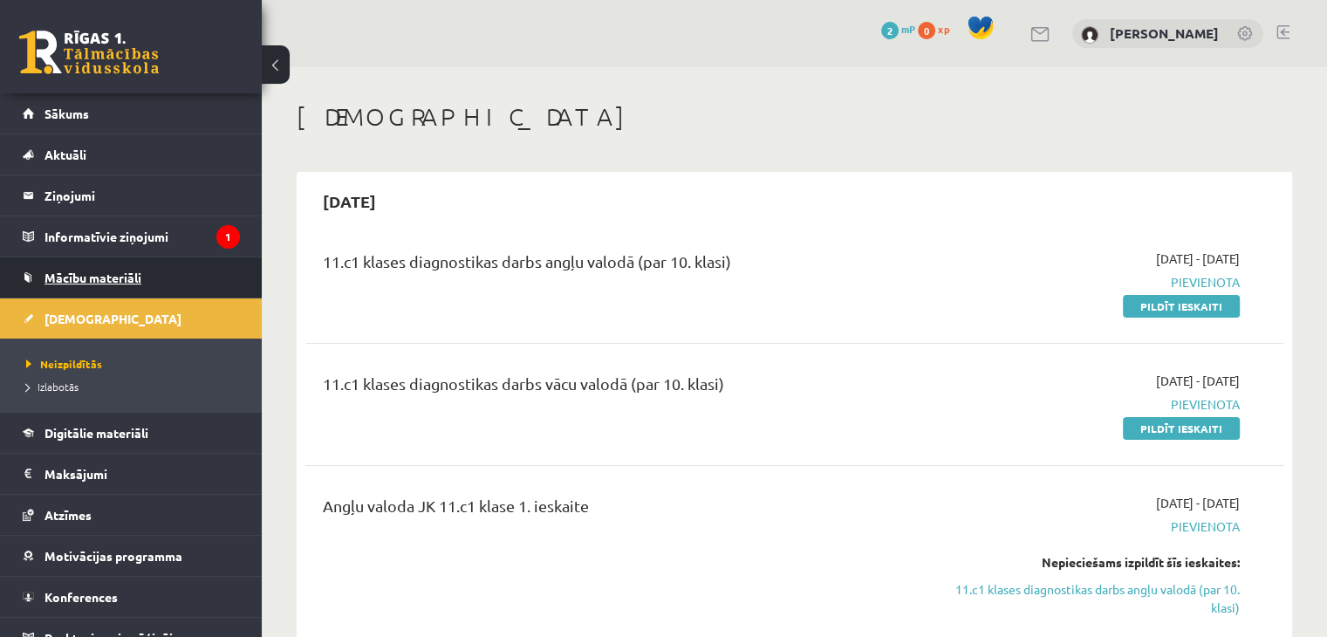
click at [115, 296] on link "Mācību materiāli" at bounding box center [131, 277] width 217 height 40
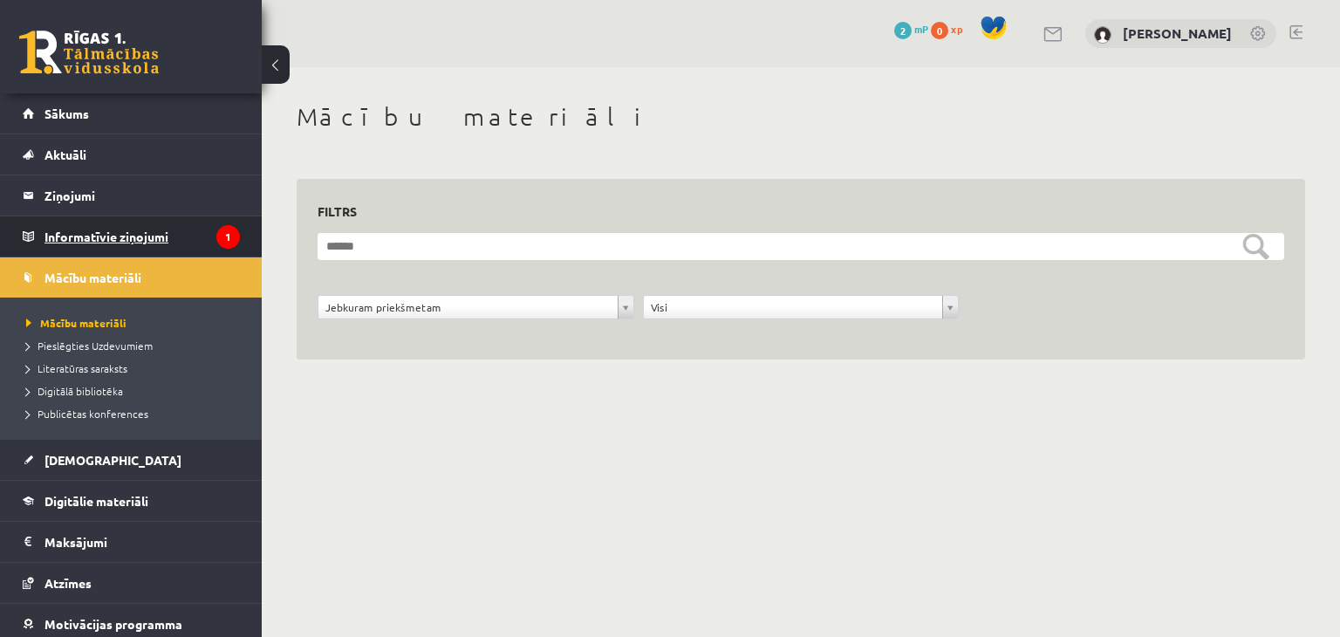
click at [102, 240] on legend "Informatīvie ziņojumi 1" at bounding box center [141, 236] width 195 height 40
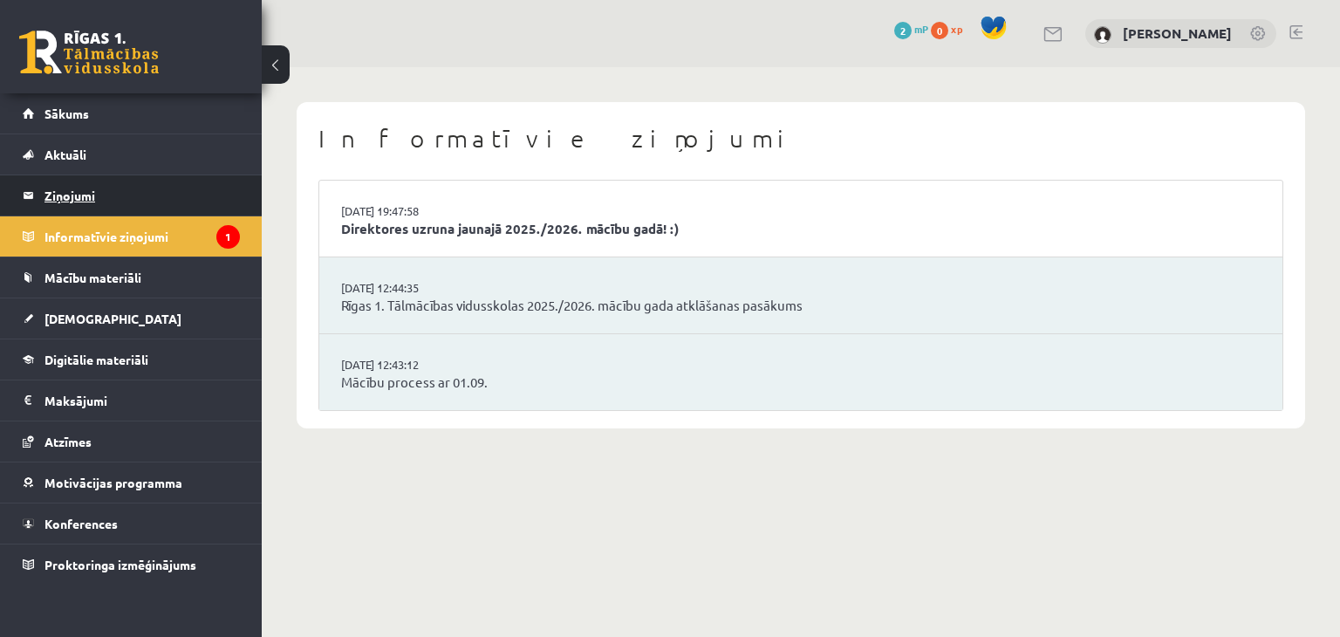
click at [117, 202] on legend "Ziņojumi 0" at bounding box center [141, 195] width 195 height 40
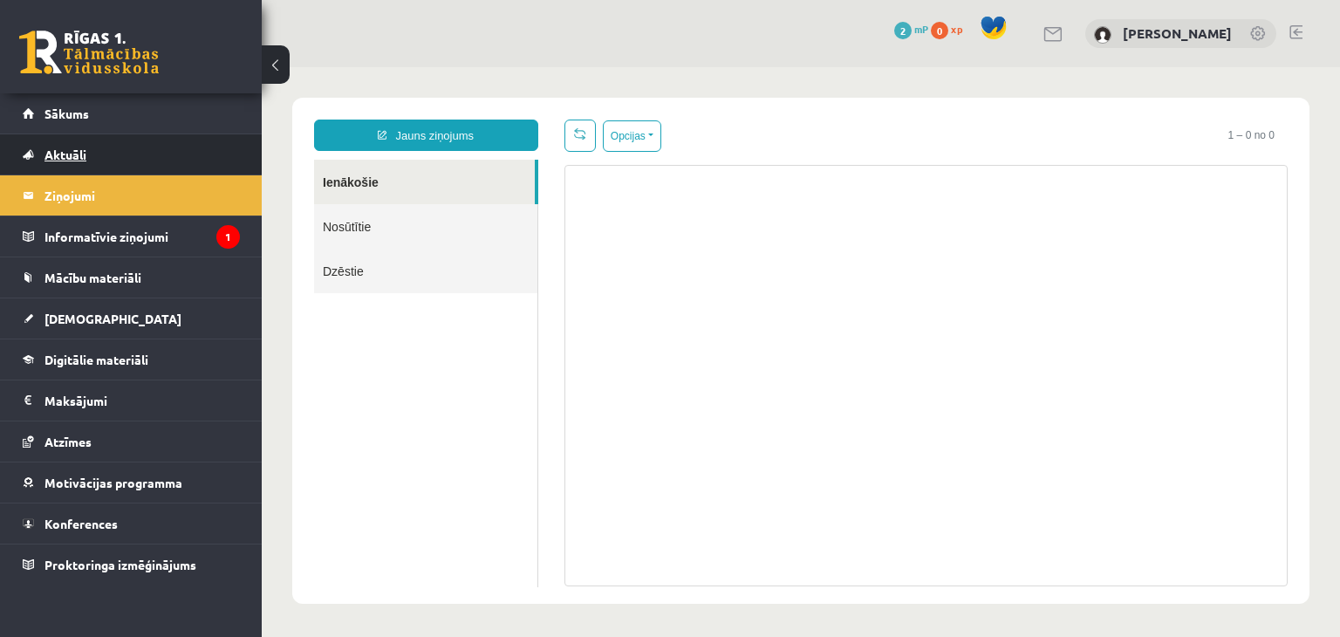
click at [132, 151] on link "Aktuāli" at bounding box center [131, 154] width 217 height 40
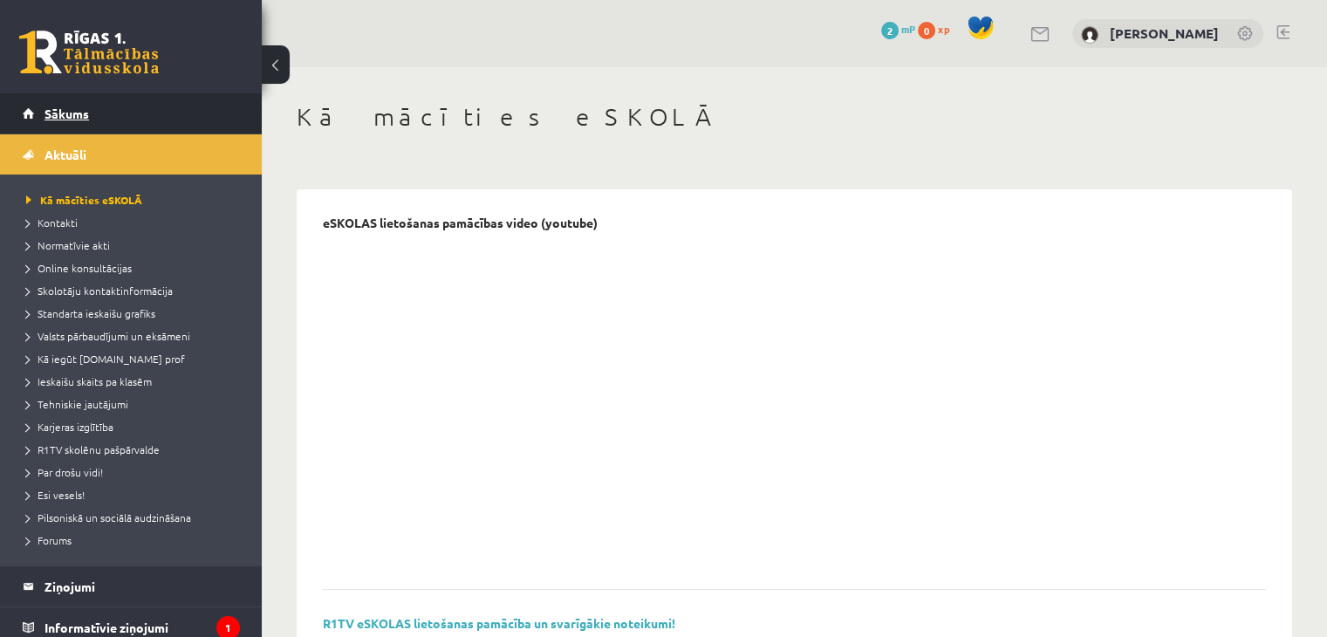
click at [150, 116] on link "Sākums" at bounding box center [131, 113] width 217 height 40
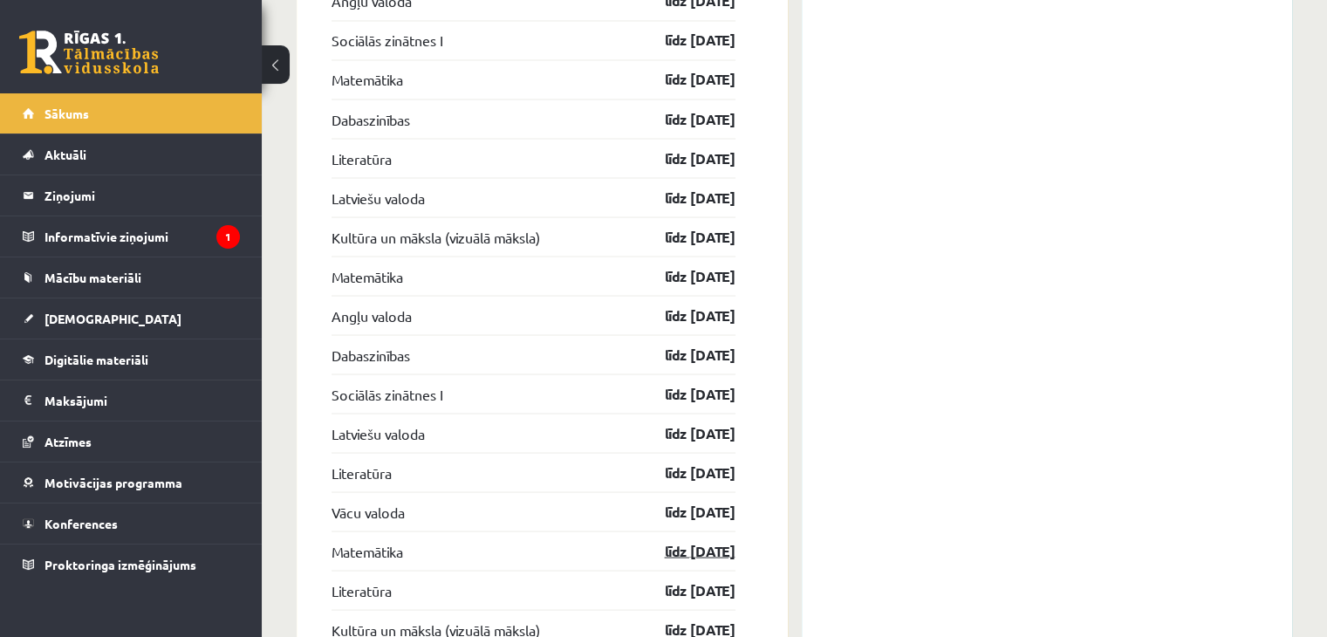
scroll to position [3616, 0]
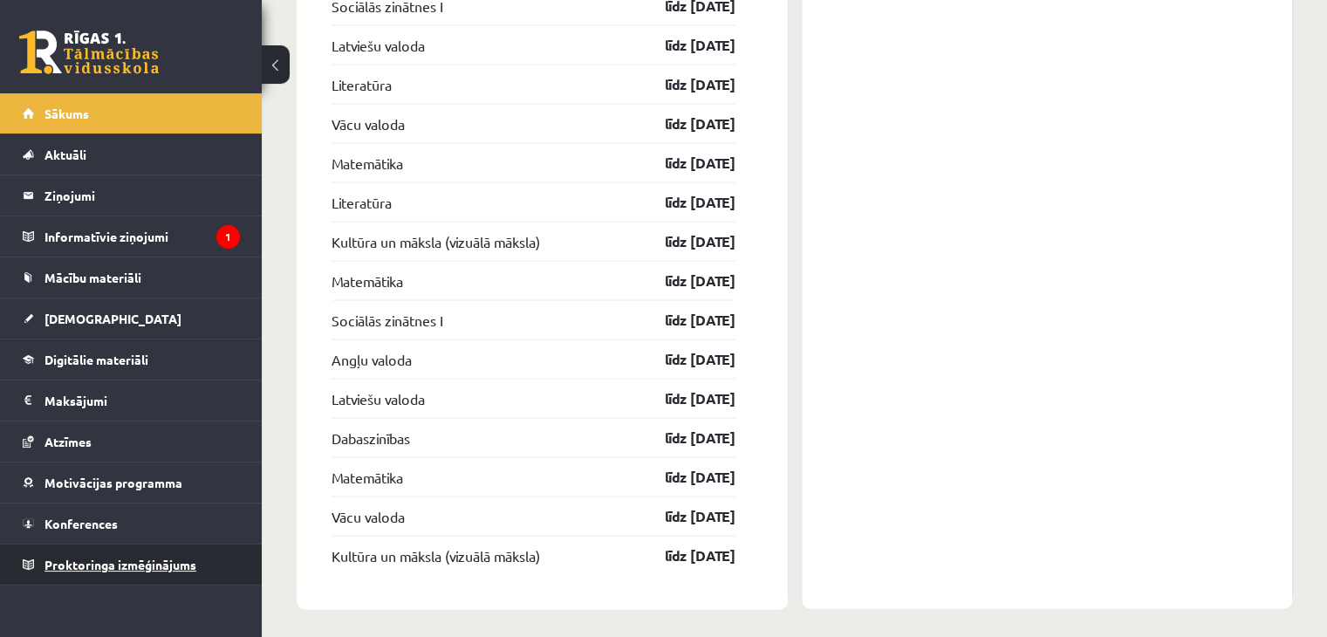
click at [118, 552] on link "Proktoringa izmēģinājums" at bounding box center [131, 564] width 217 height 40
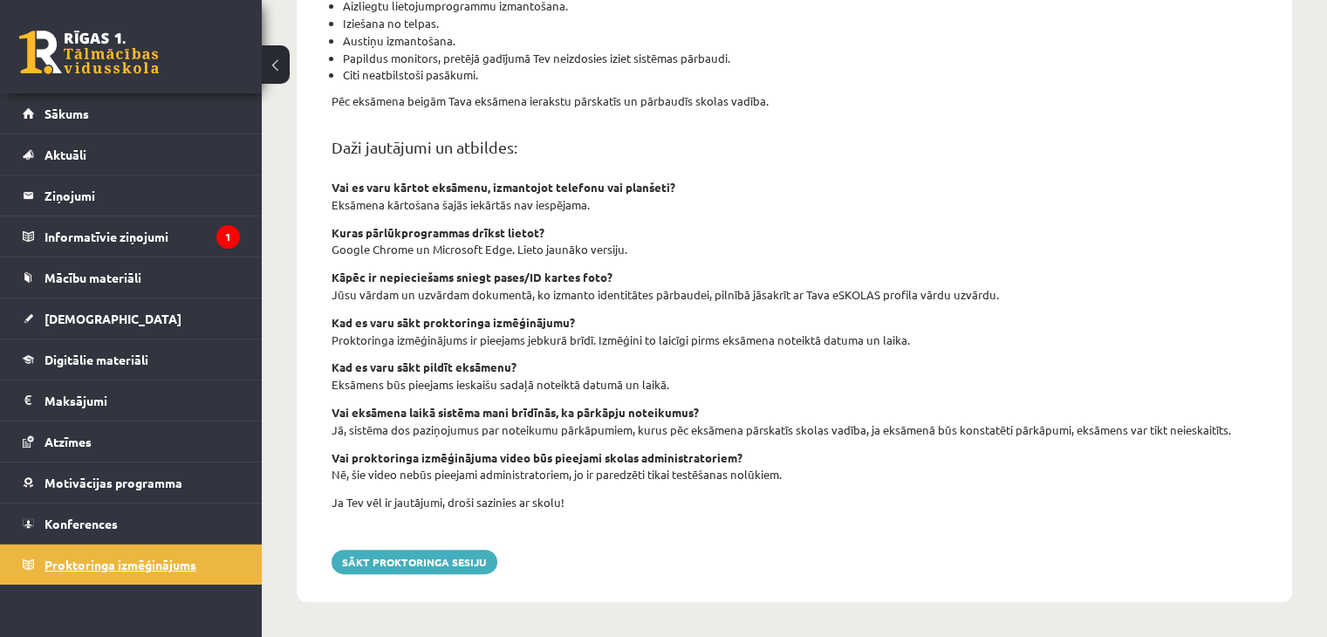
scroll to position [603, 0]
click at [120, 530] on link "Konferences" at bounding box center [131, 523] width 217 height 40
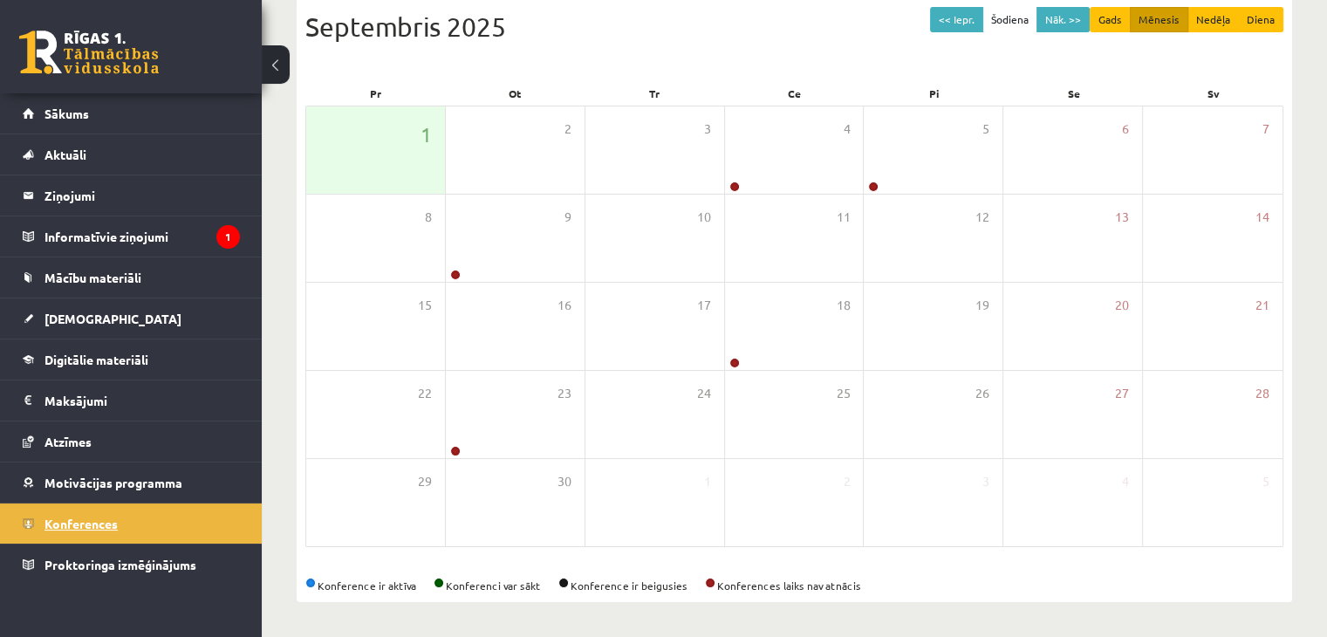
scroll to position [195, 0]
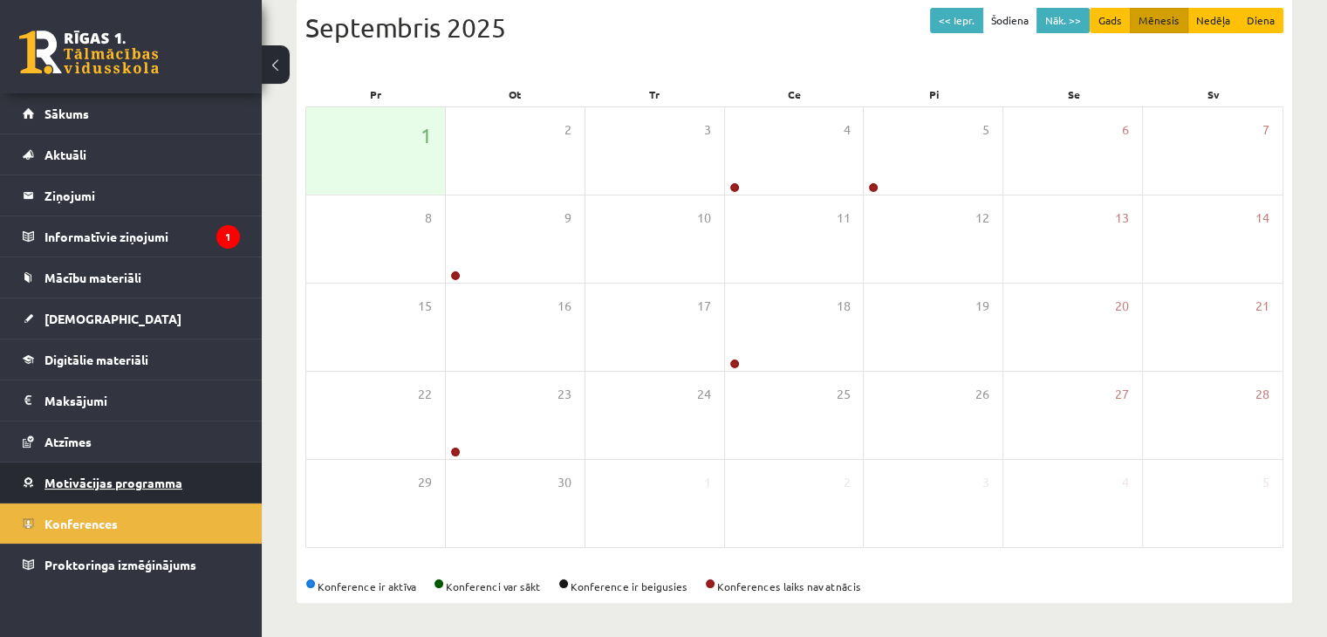
click at [147, 489] on link "Motivācijas programma" at bounding box center [131, 482] width 217 height 40
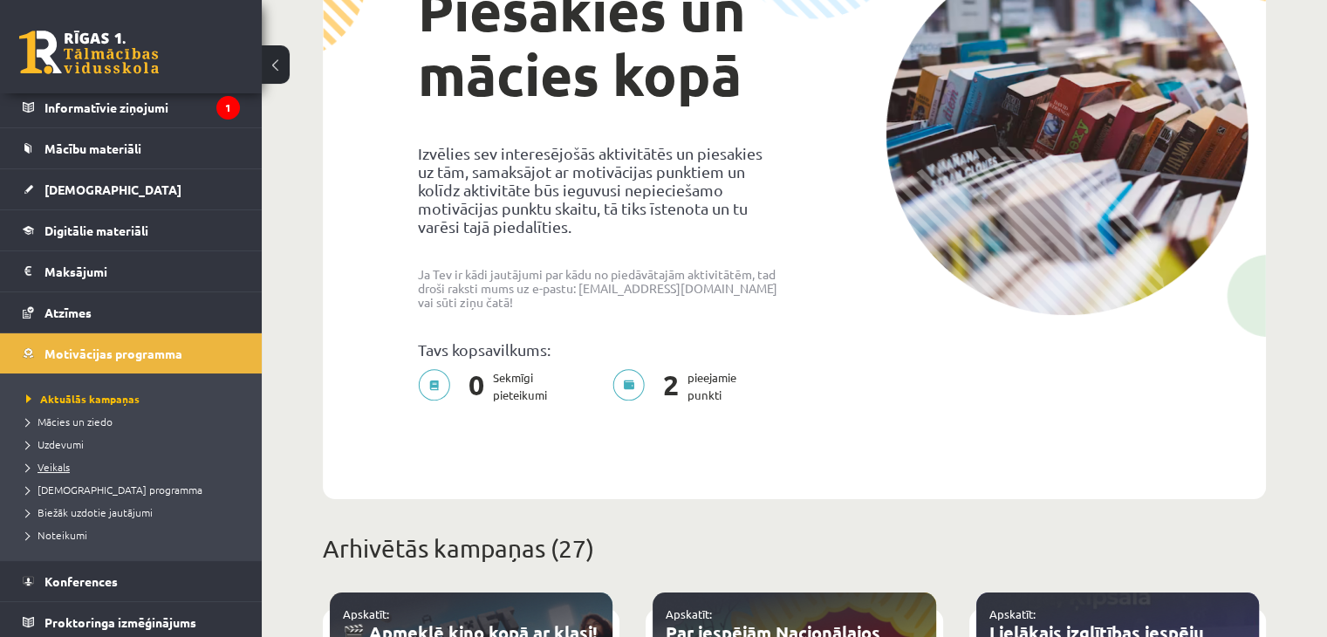
scroll to position [133, 0]
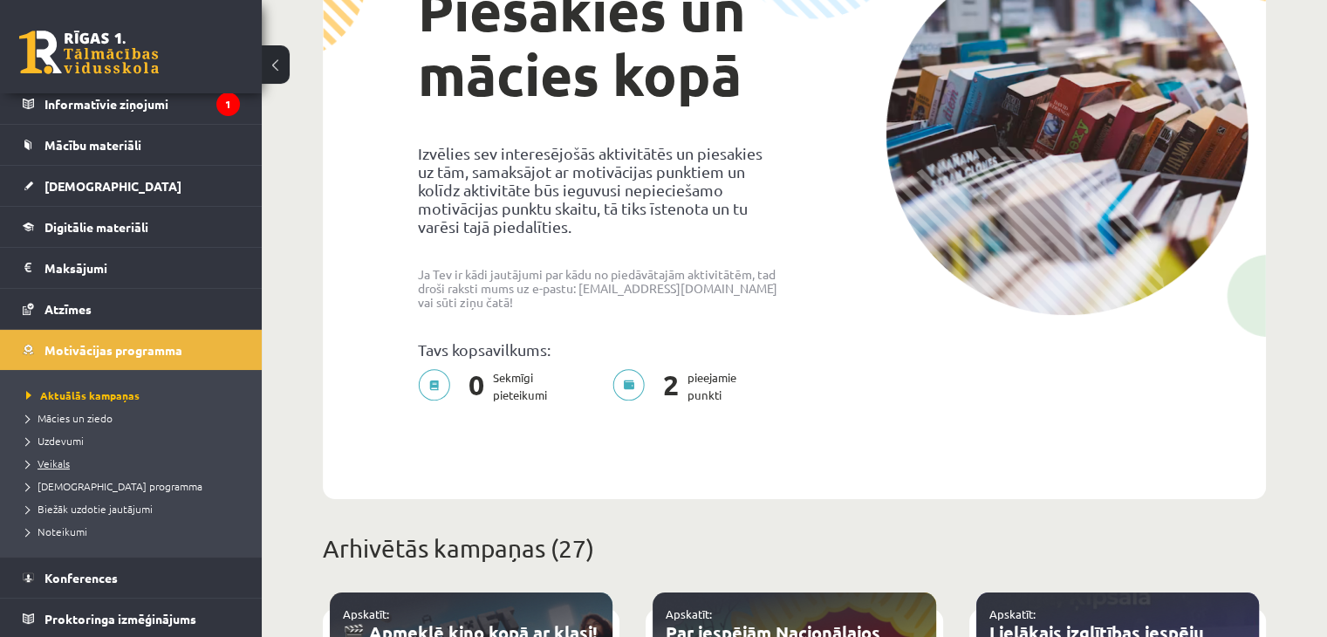
click at [69, 457] on link "Veikals" at bounding box center [135, 463] width 218 height 16
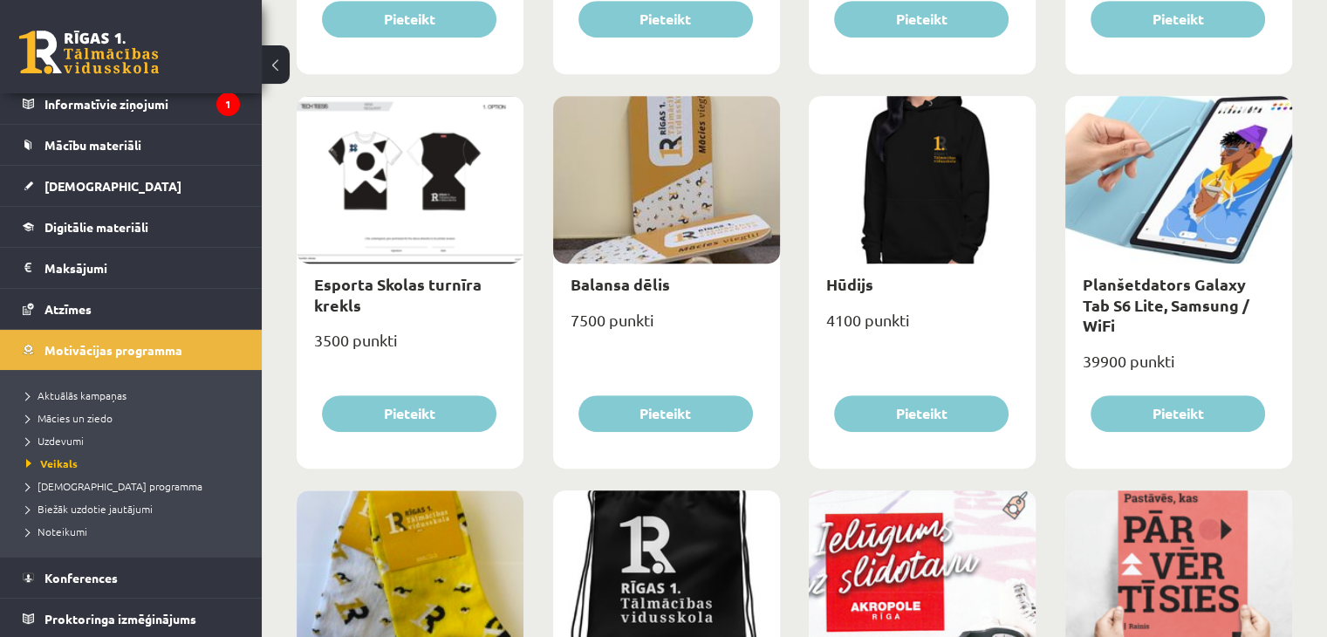
scroll to position [981, 0]
drag, startPoint x: 1083, startPoint y: 337, endPoint x: 1124, endPoint y: 343, distance: 41.5
click at [1124, 346] on div "39900 punkti" at bounding box center [1178, 368] width 227 height 44
click at [1130, 360] on div "39900 punkti" at bounding box center [1178, 368] width 227 height 44
drag, startPoint x: 1124, startPoint y: 337, endPoint x: 1160, endPoint y: 358, distance: 41.5
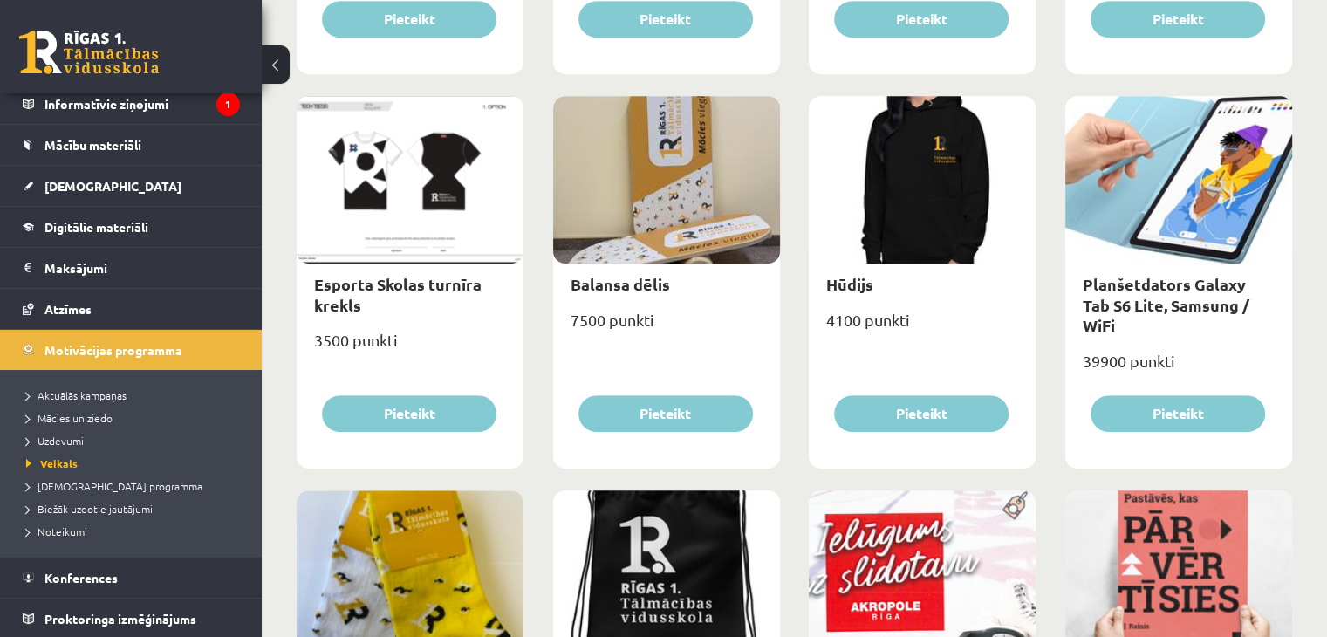
click at [1124, 346] on div "39900 punkti" at bounding box center [1178, 368] width 227 height 44
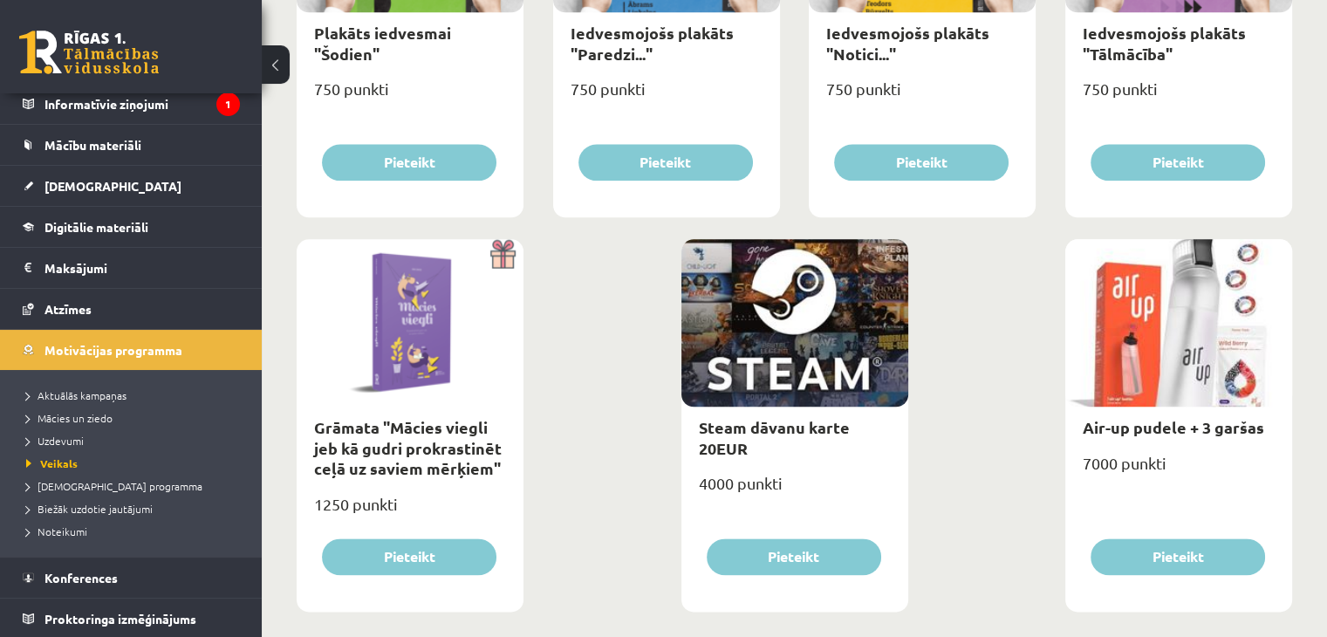
scroll to position [2028, 0]
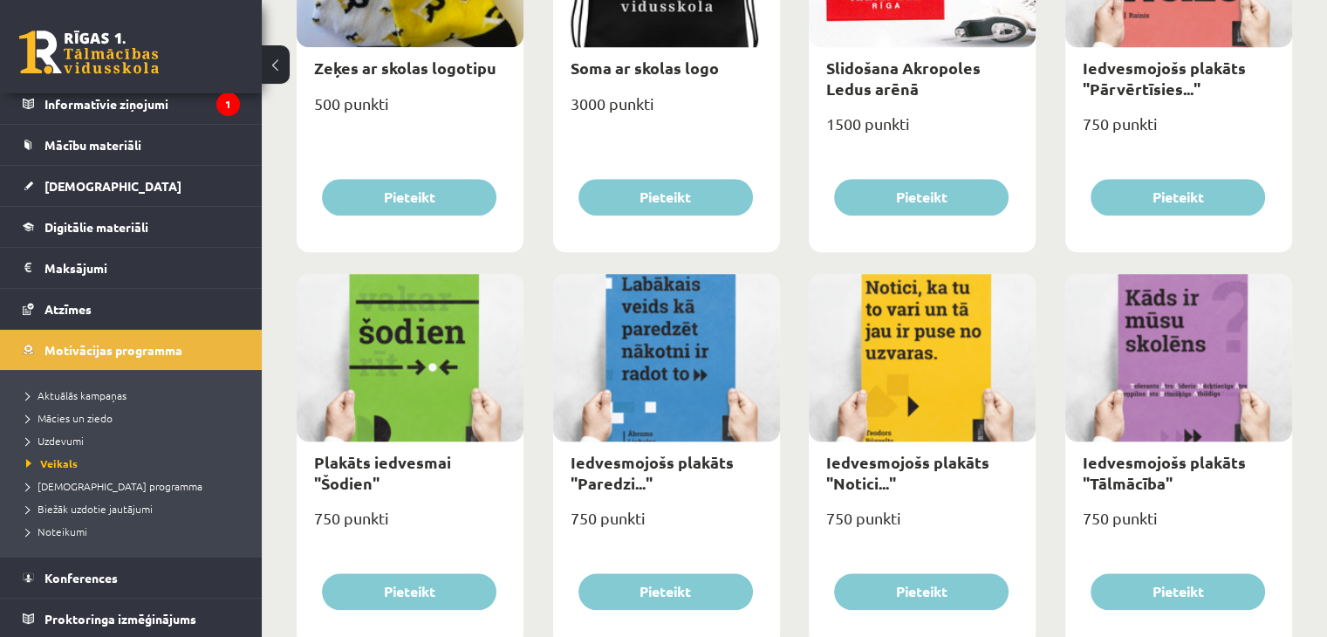
drag, startPoint x: 1001, startPoint y: 480, endPoint x: 991, endPoint y: 475, distance: 10.9
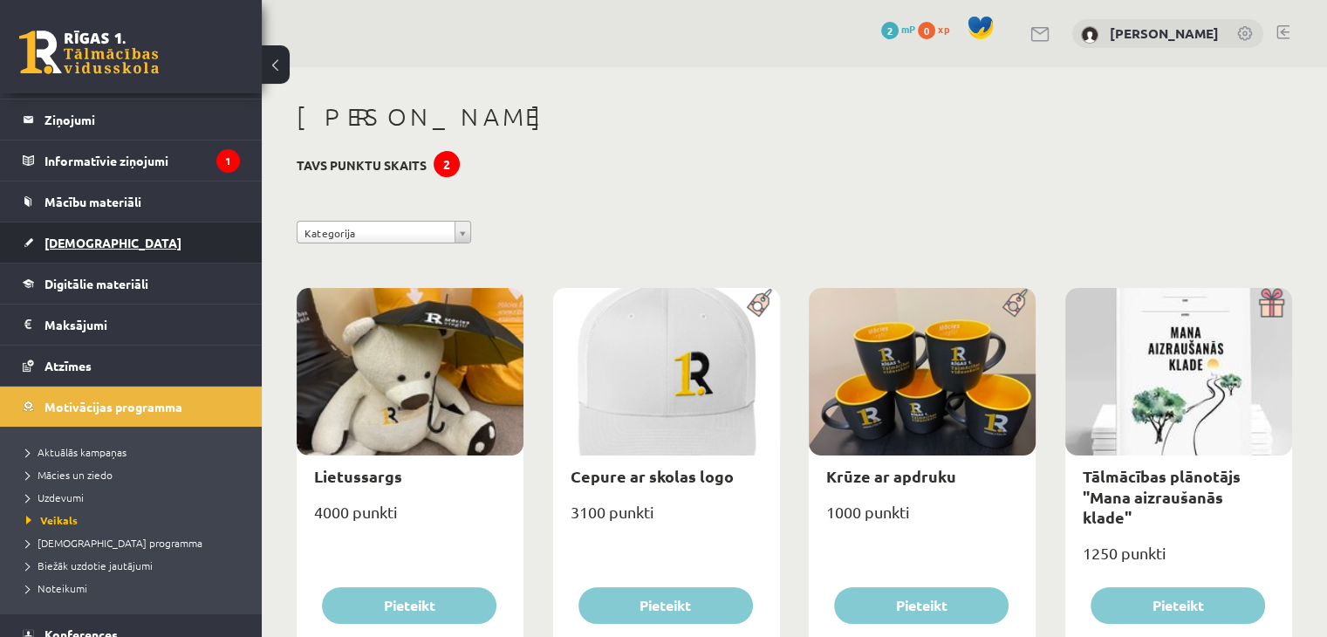
scroll to position [0, 0]
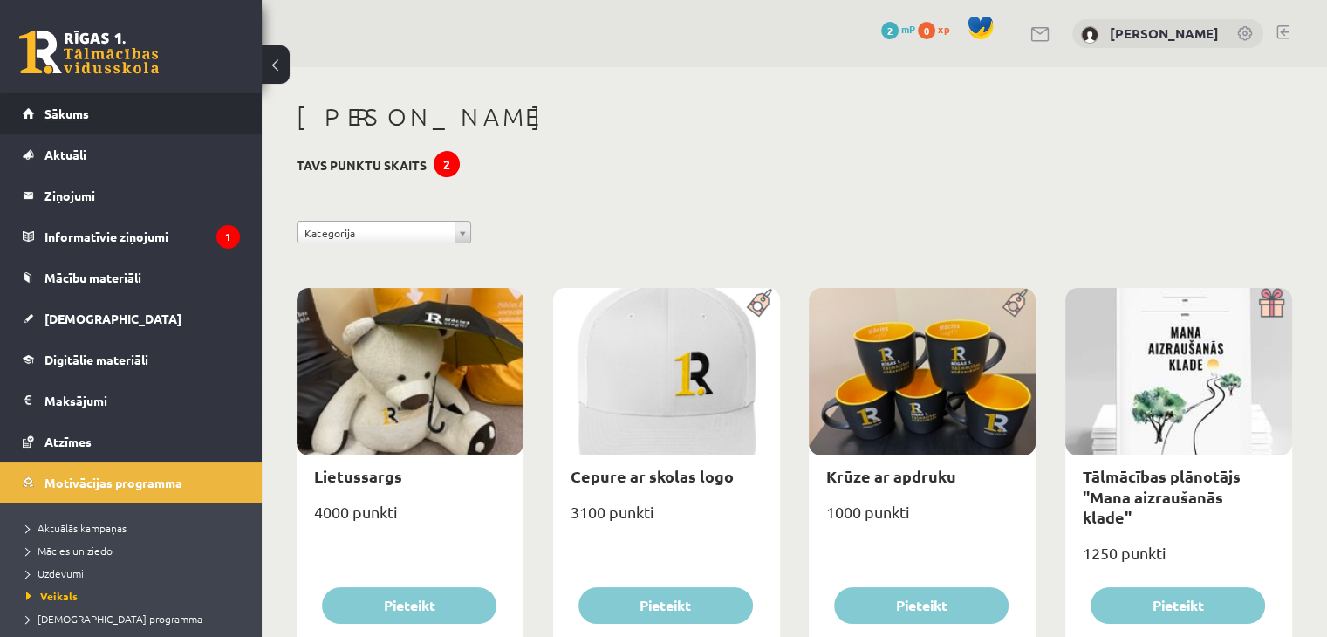
click at [114, 104] on link "Sākums" at bounding box center [131, 113] width 217 height 40
